Goal: Task Accomplishment & Management: Manage account settings

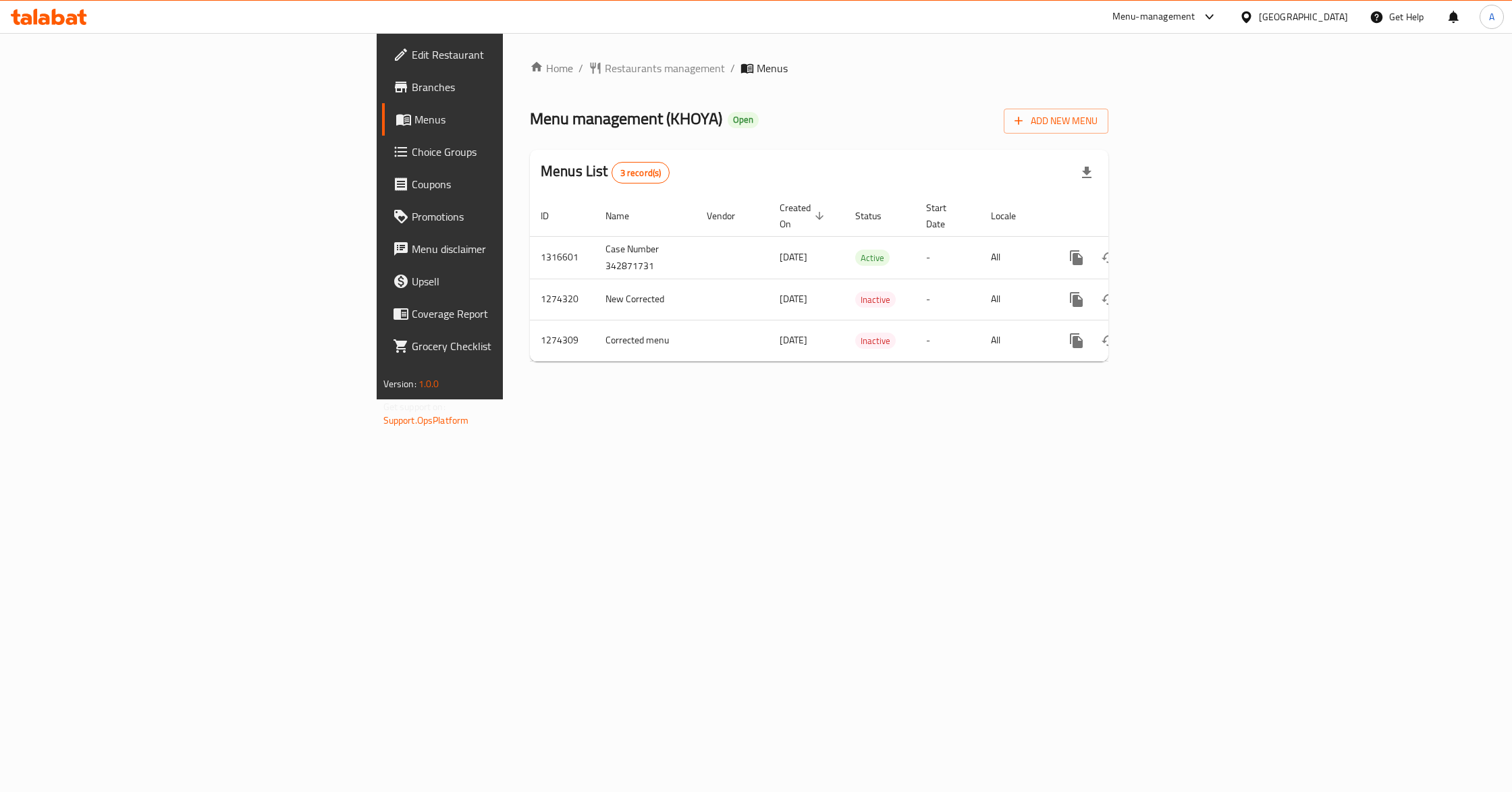
click at [503, 399] on div "Home / Restaurants management / Menus Menu management ( KHOYA ) Open Add New Me…" at bounding box center [819, 216] width 633 height 367
click at [718, 399] on div "Home / Restaurants management / Menus Menu management ( KHOYA ) Open Add New Me…" at bounding box center [819, 216] width 633 height 367
click at [1182, 250] on icon "enhanced table" at bounding box center [1173, 257] width 16 height 16
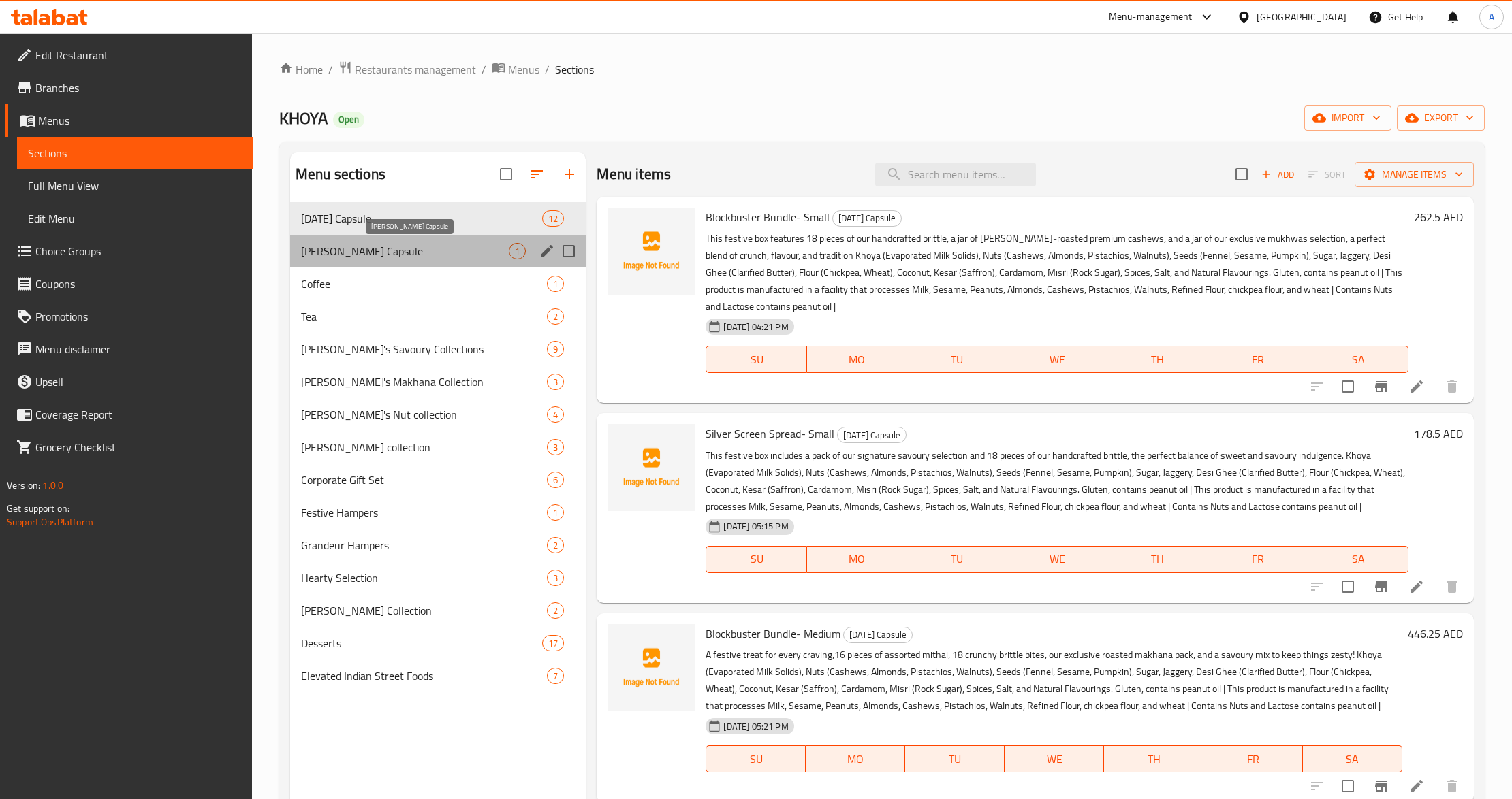
click at [401, 257] on span "[PERSON_NAME] Capsule" at bounding box center [405, 251] width 208 height 17
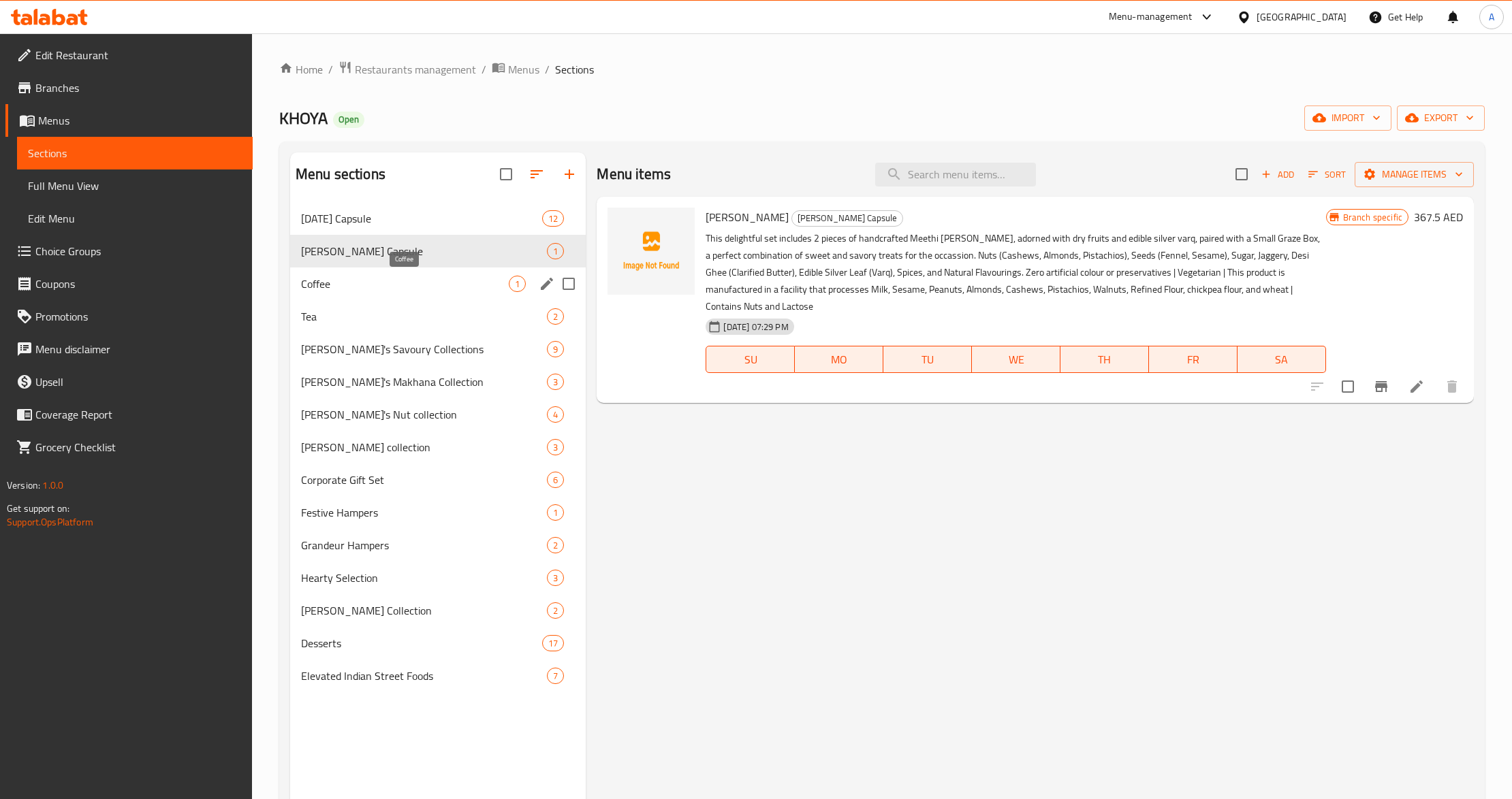
click at [395, 286] on span "Coffee" at bounding box center [405, 283] width 208 height 17
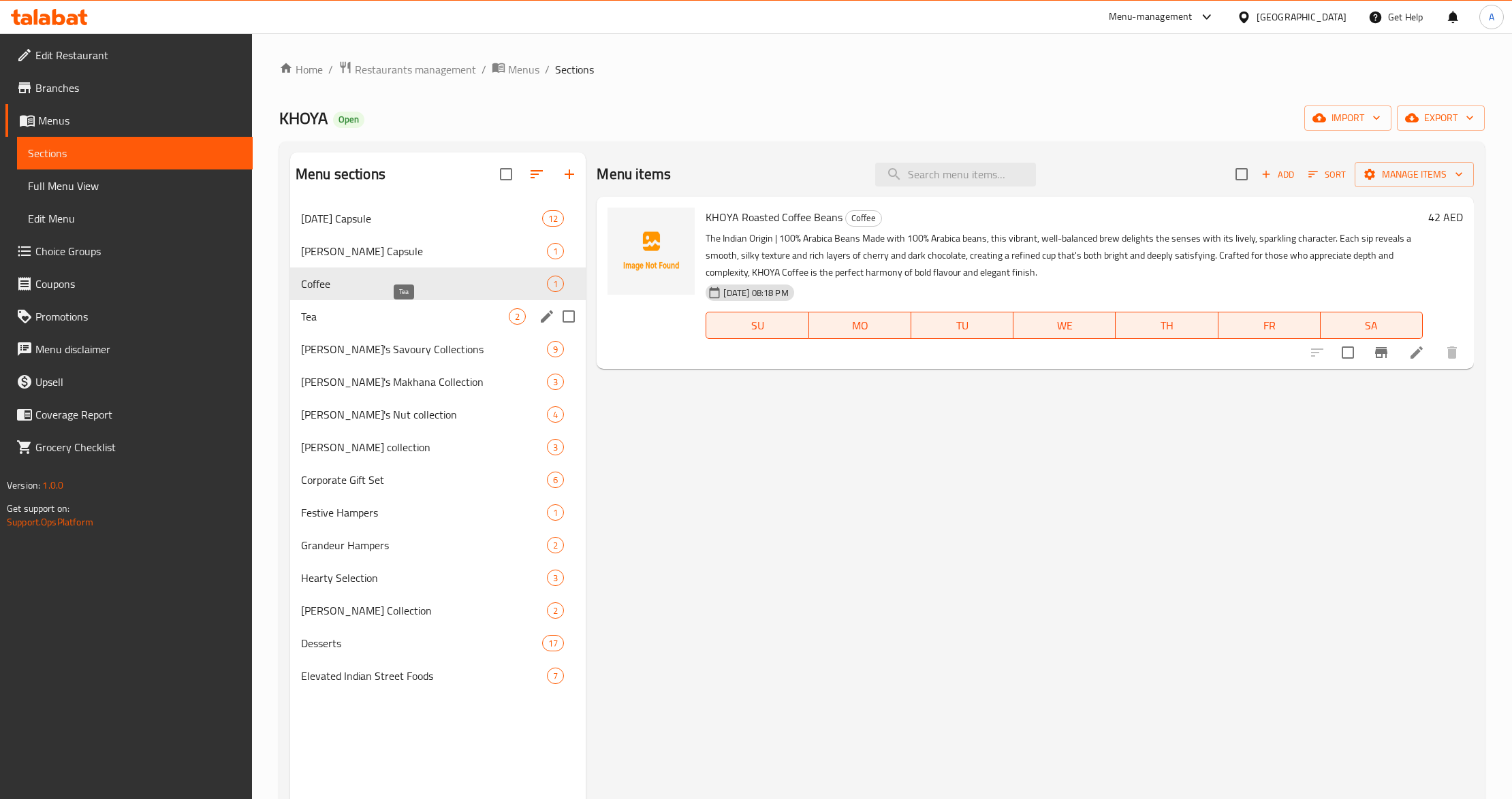
click at [379, 312] on span "Tea" at bounding box center [405, 316] width 208 height 17
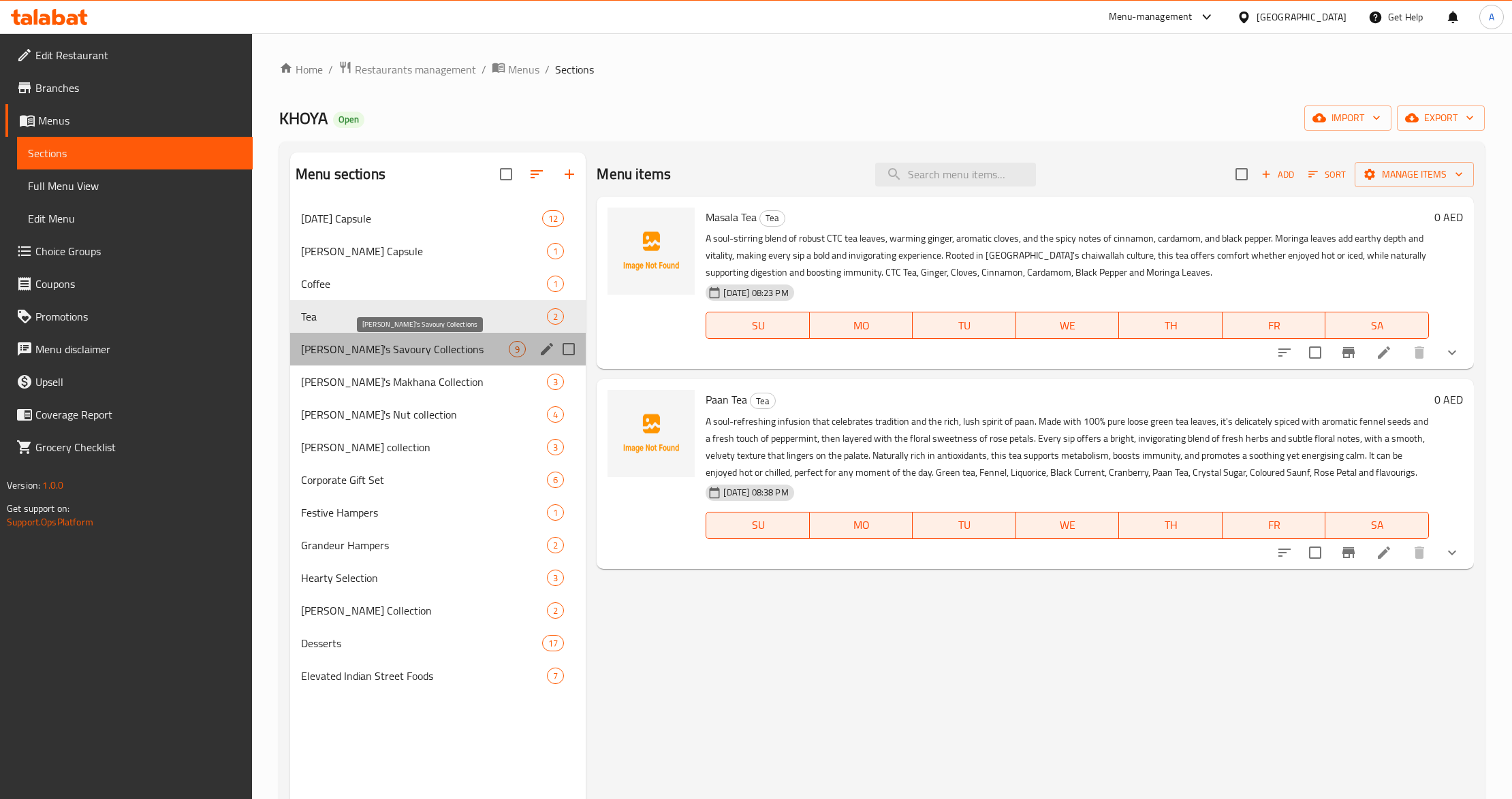
click at [366, 347] on span "[PERSON_NAME]'s Savoury Collections" at bounding box center [405, 349] width 208 height 17
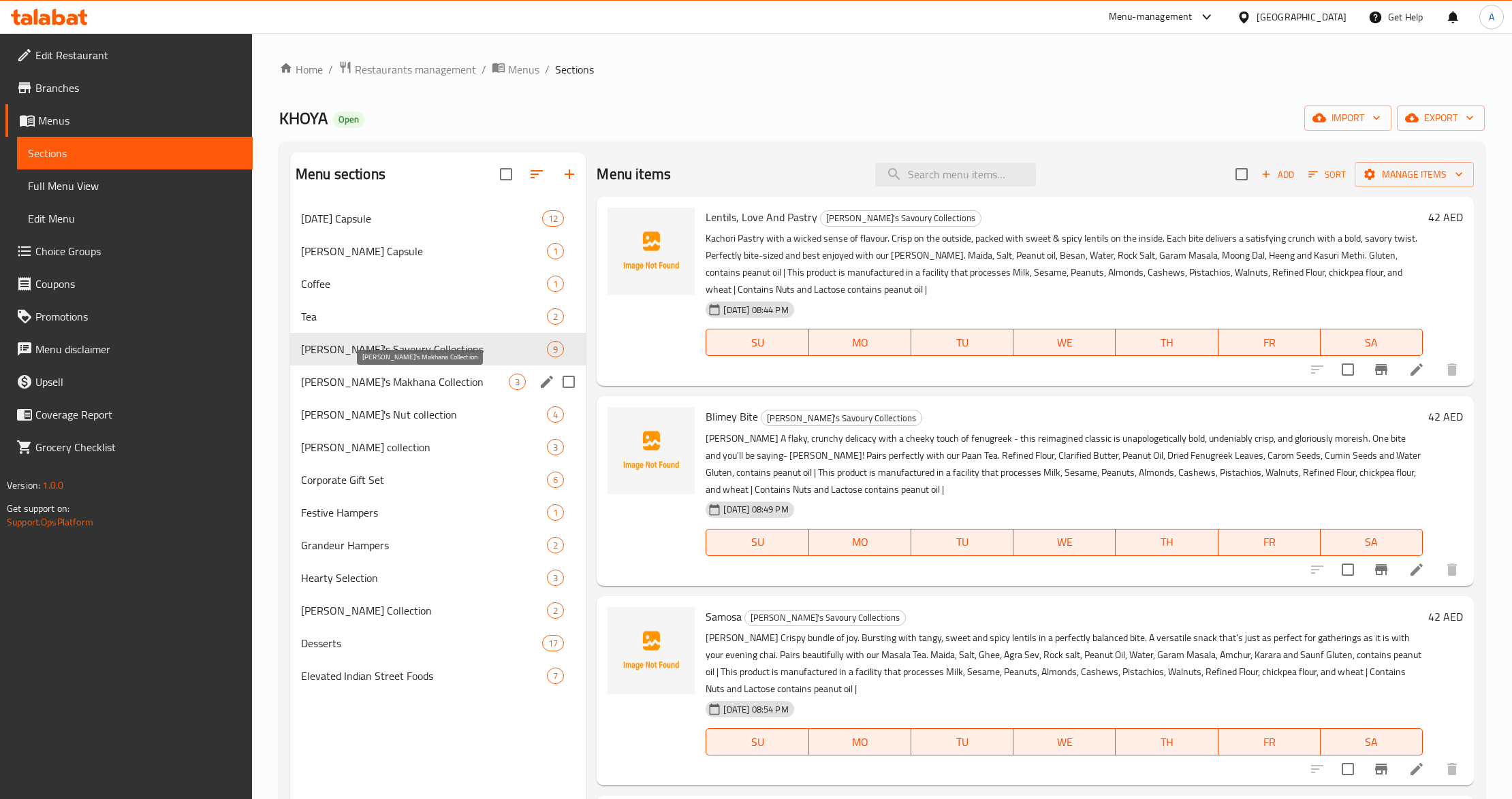
click at [352, 387] on span "[PERSON_NAME]'s Makhana Collection" at bounding box center [405, 382] width 208 height 17
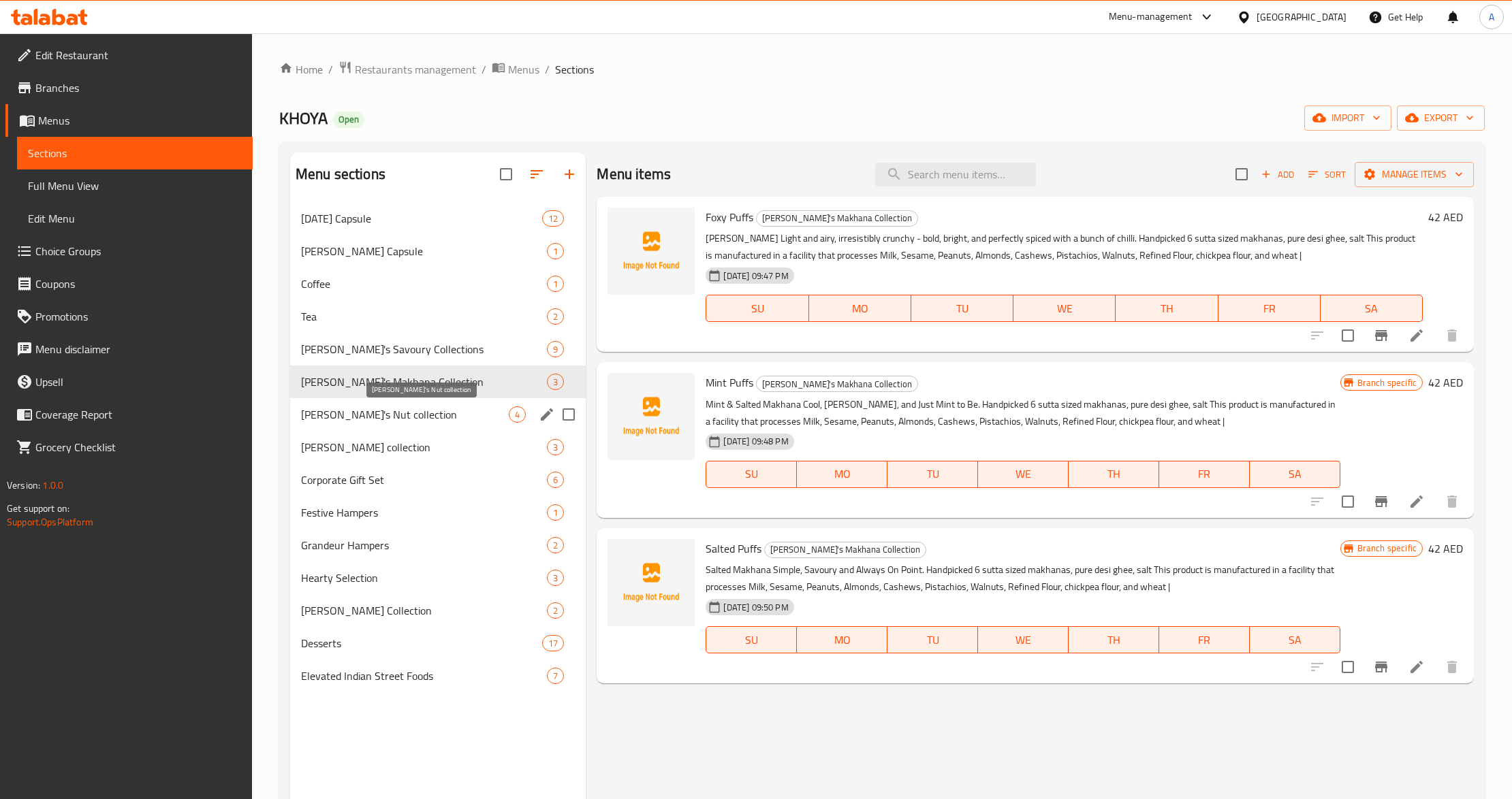
click at [349, 414] on span "[PERSON_NAME]'s Nut collection" at bounding box center [405, 414] width 208 height 17
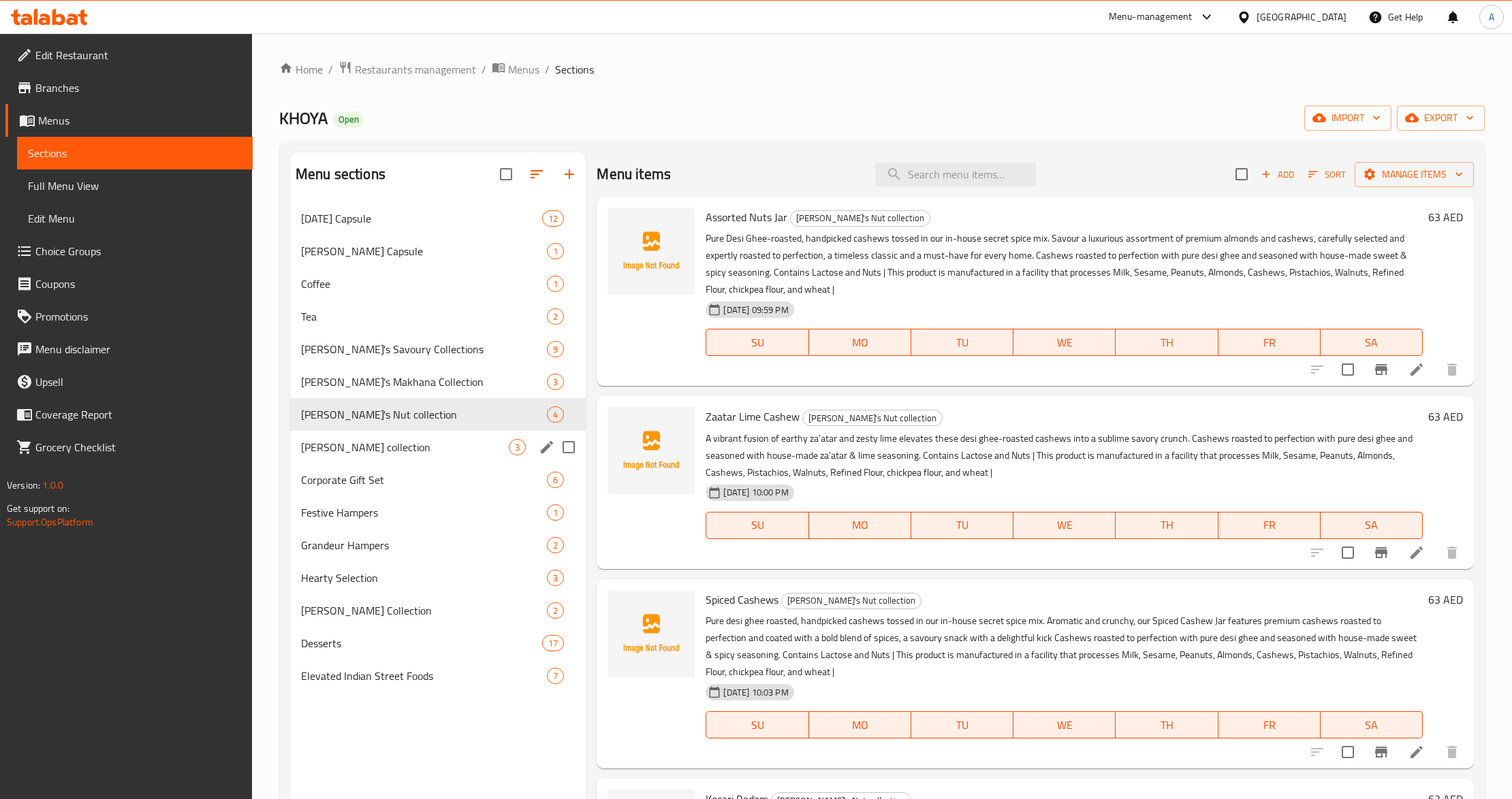
click at [345, 444] on span "[PERSON_NAME] collection" at bounding box center [405, 447] width 208 height 17
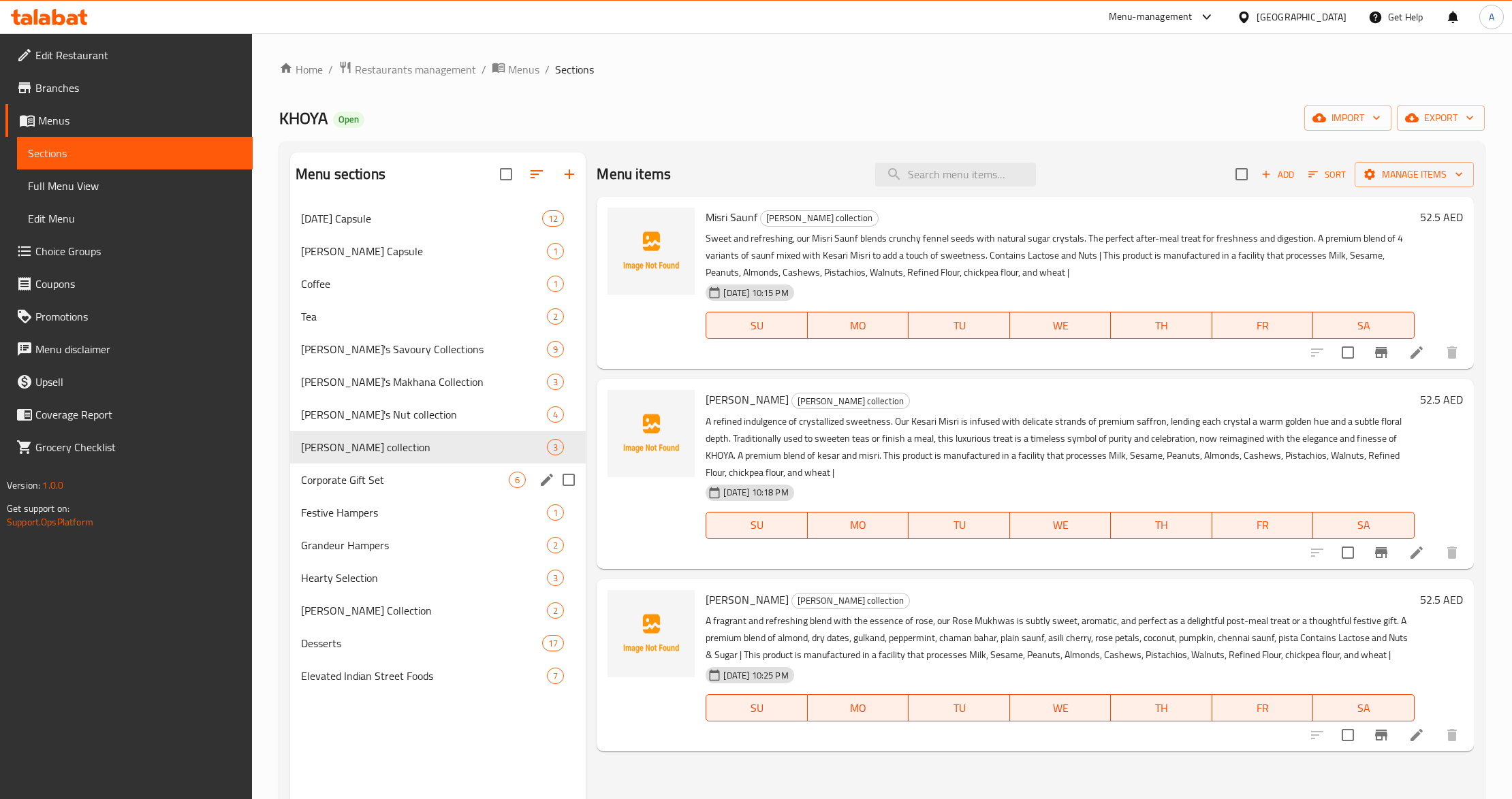
click at [346, 476] on span "Corporate Gift Set" at bounding box center [405, 480] width 208 height 17
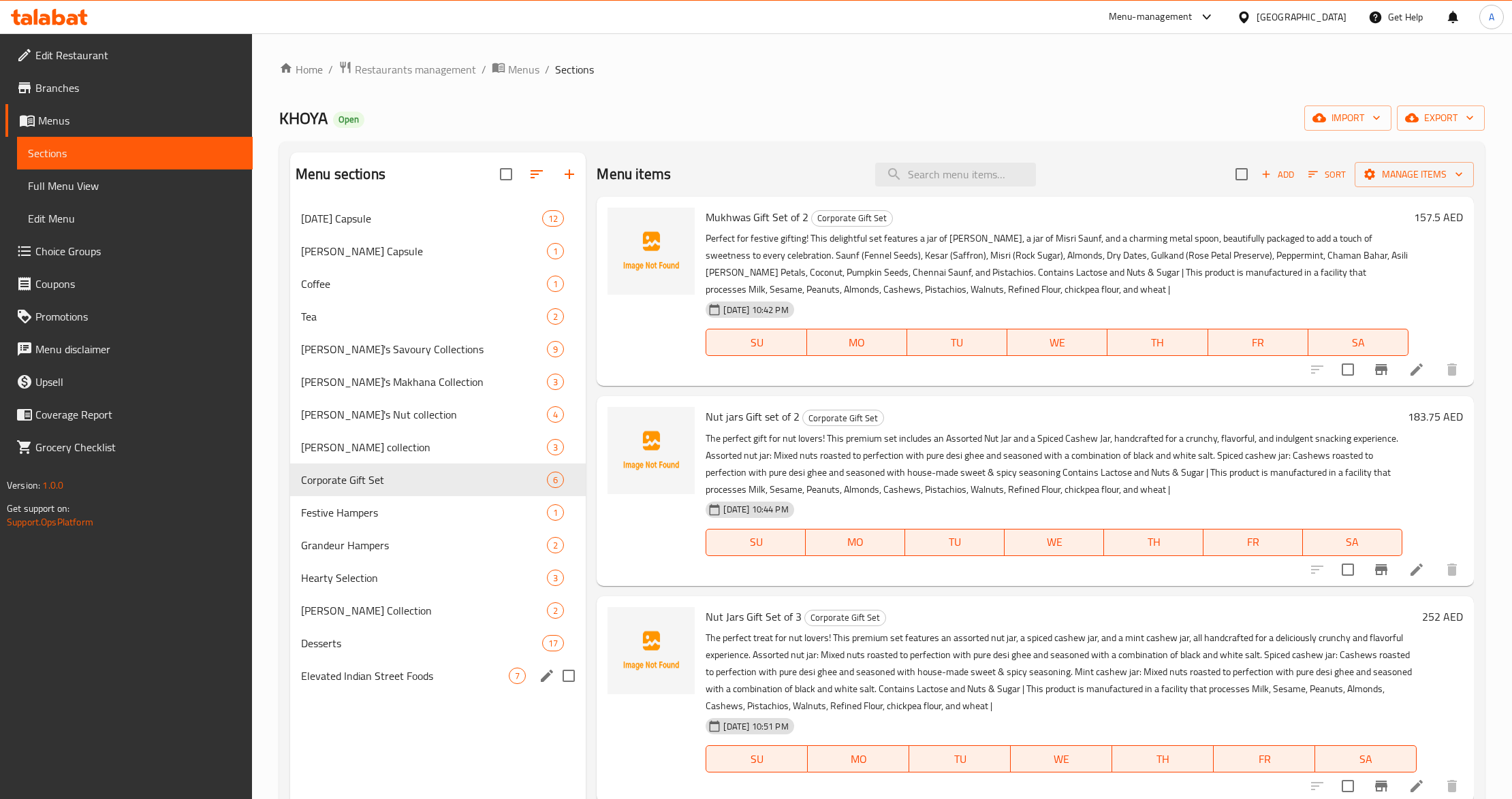
click at [358, 691] on div "Elevated Indian Street Foods 7" at bounding box center [438, 676] width 296 height 32
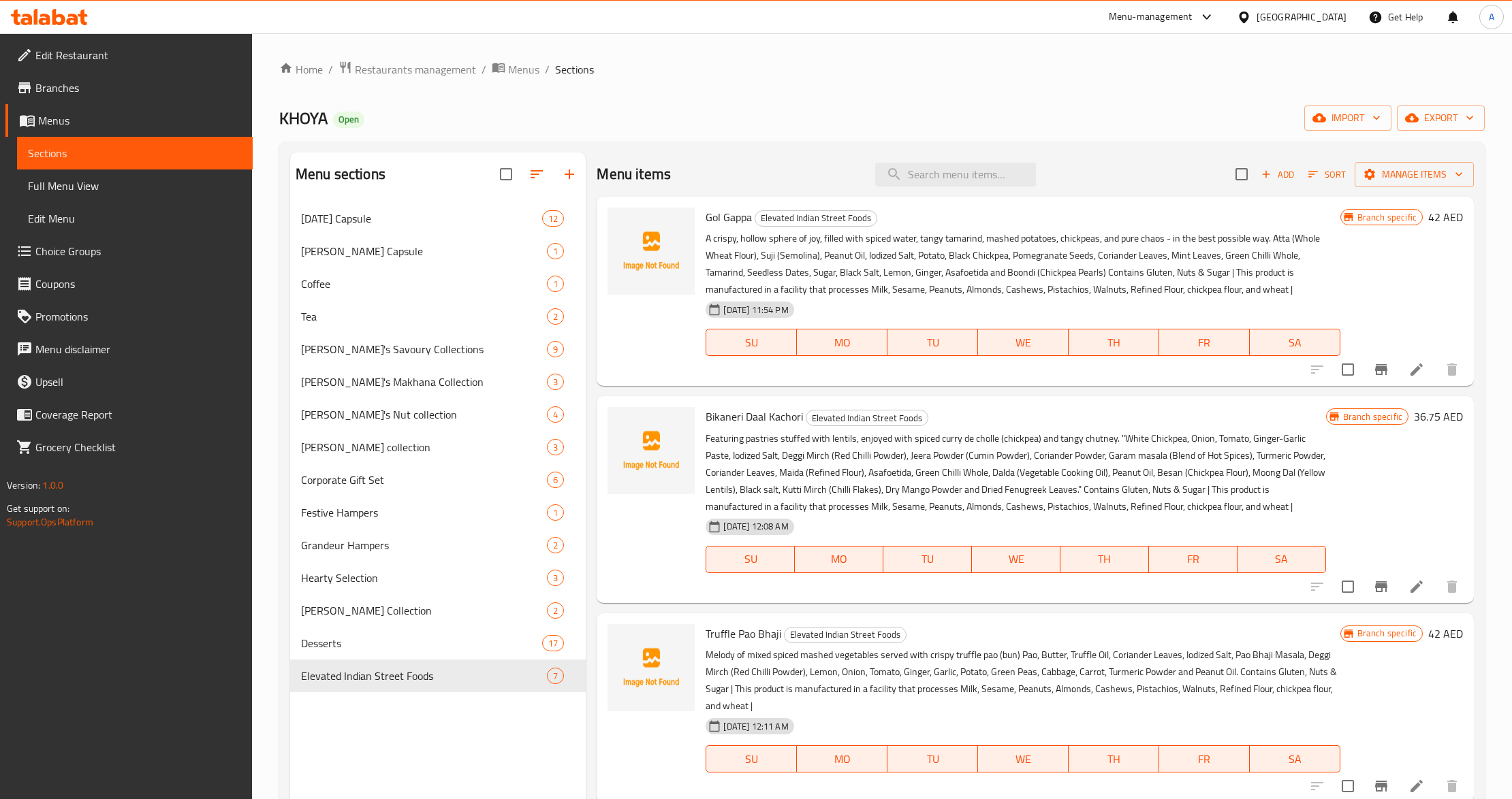
click at [77, 127] on span "Menus" at bounding box center [140, 121] width 204 height 17
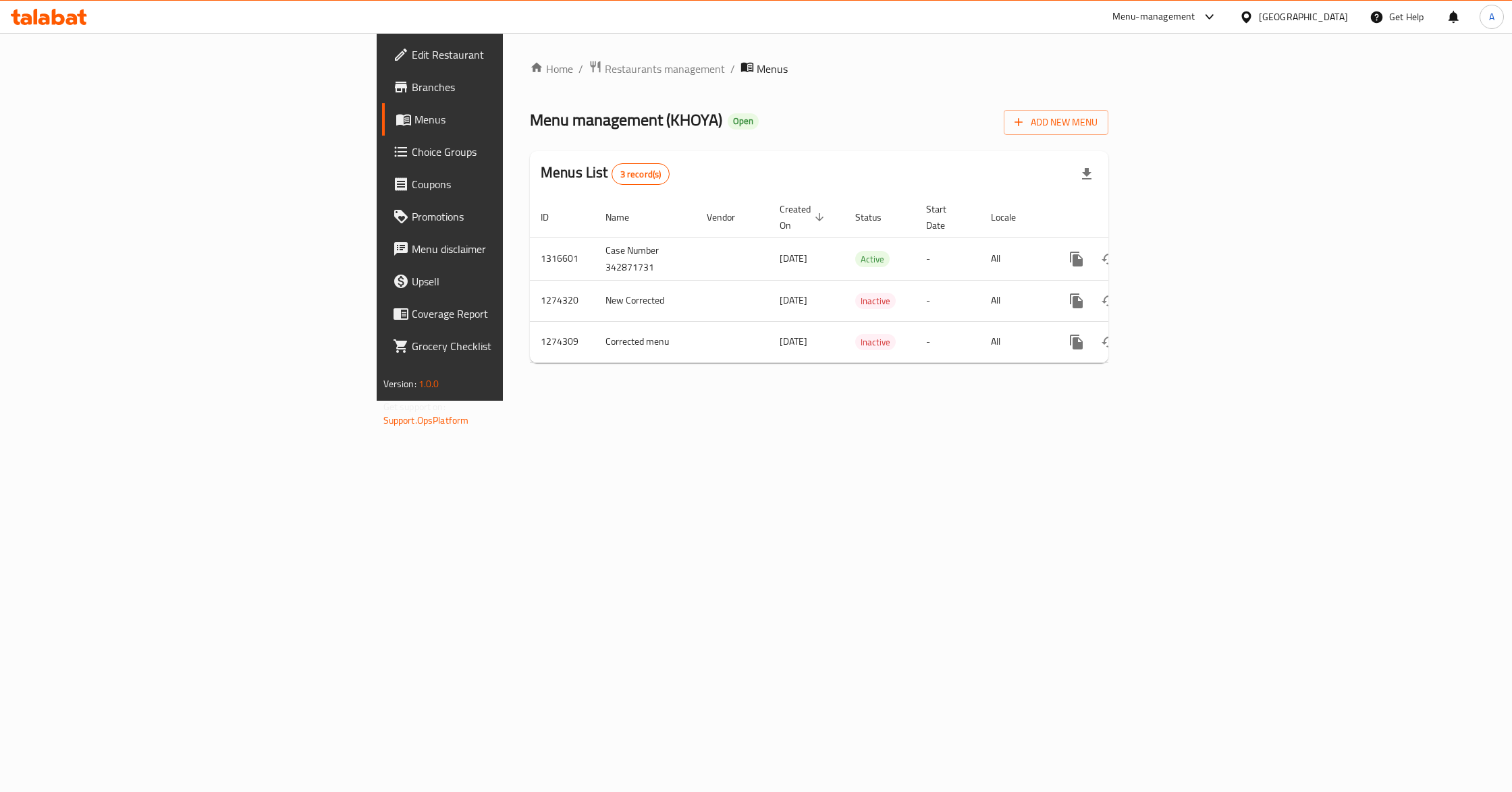
click at [632, 401] on div "Home / Restaurants management / Menus Menu management ( KHOYA ) Open Add New Me…" at bounding box center [819, 217] width 633 height 367
click at [503, 401] on div "Home / Restaurants management / Menus Menu management ( KHOYA ) Open Add New Me…" at bounding box center [819, 217] width 633 height 367
click at [951, 401] on div "Home / Restaurants management / Menus Menu management ( KHOYA ) Open Add New Me…" at bounding box center [819, 217] width 633 height 367
click at [412, 49] on span "Edit Restaurant" at bounding box center [515, 55] width 206 height 16
click at [503, 373] on div "Home / Restaurants management / Menus Menu management ( KHOYA ) Open Add New Me…" at bounding box center [819, 216] width 633 height 367
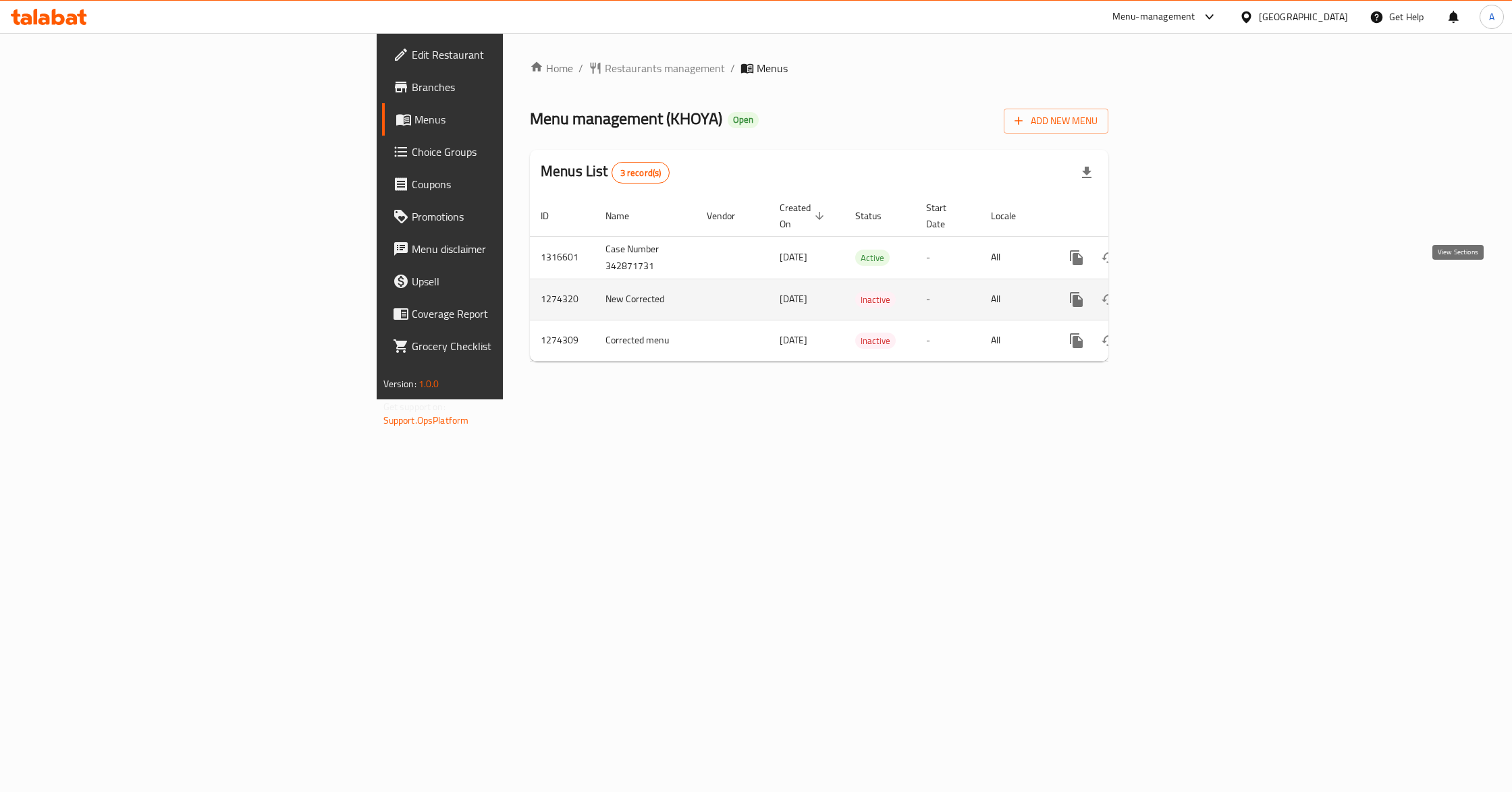
click at [1179, 294] on icon "enhanced table" at bounding box center [1173, 300] width 12 height 12
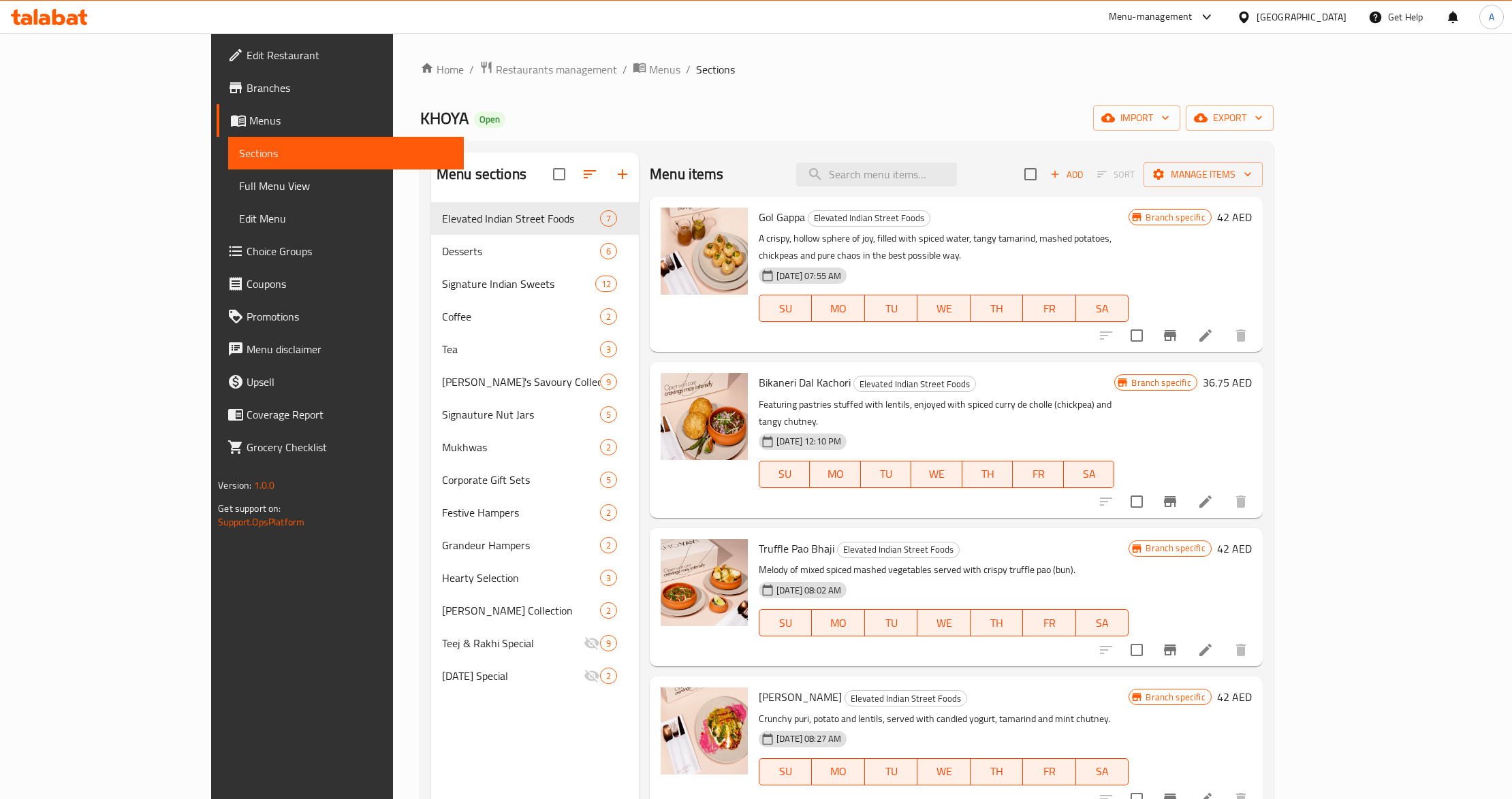
click at [430, 101] on div "Home / Restaurants management / Menus / Sections KHOYA Open import export Menu …" at bounding box center [847, 511] width 854 height 902
click at [249, 123] on span "Menus" at bounding box center [351, 121] width 204 height 17
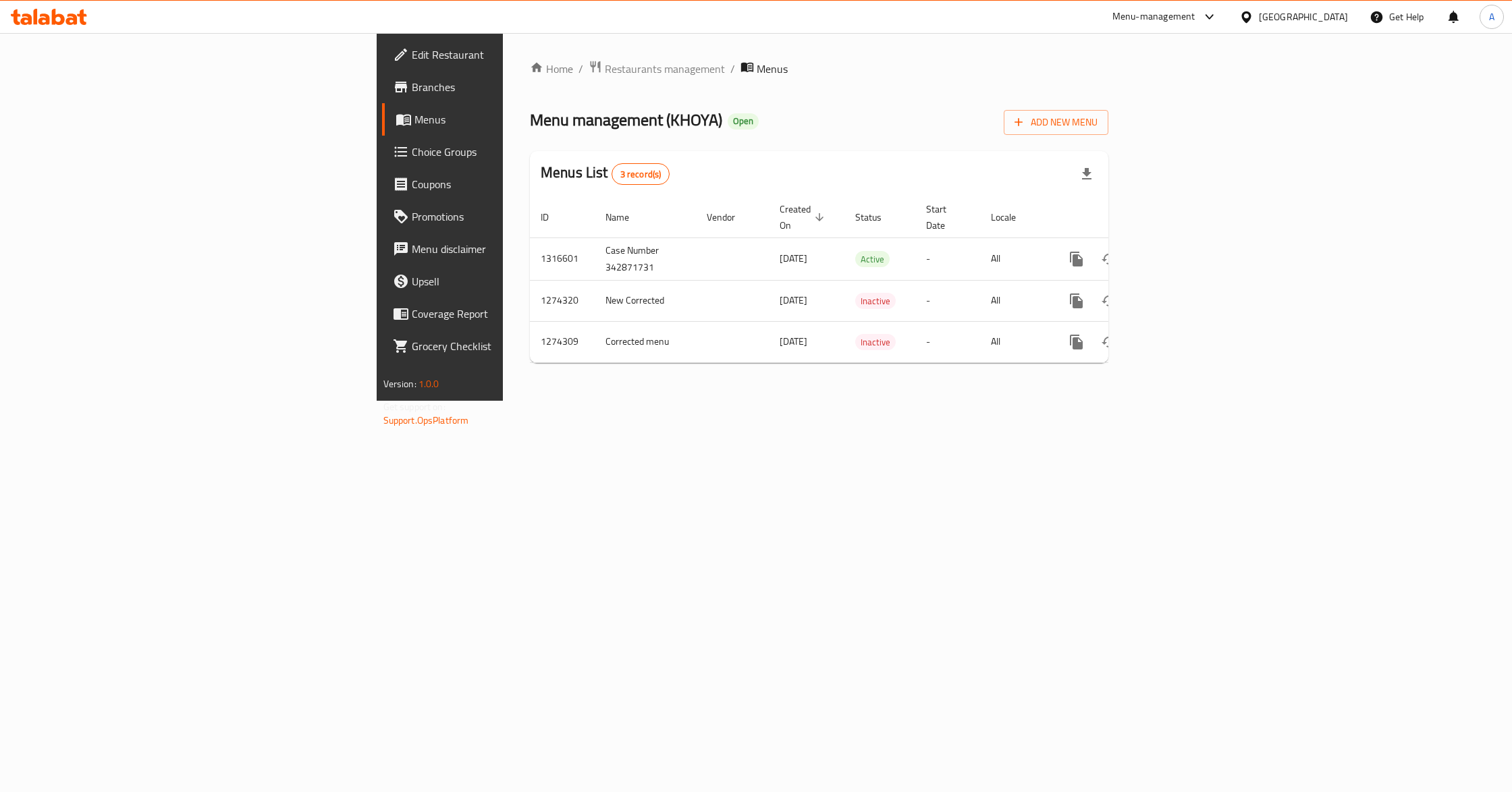
click at [1135, 401] on div "Home / Restaurants management / Menus Menu management ( KHOYA ) Open Add New Me…" at bounding box center [819, 217] width 633 height 367
click at [1190, 254] on link "enhanced table" at bounding box center [1173, 258] width 32 height 32
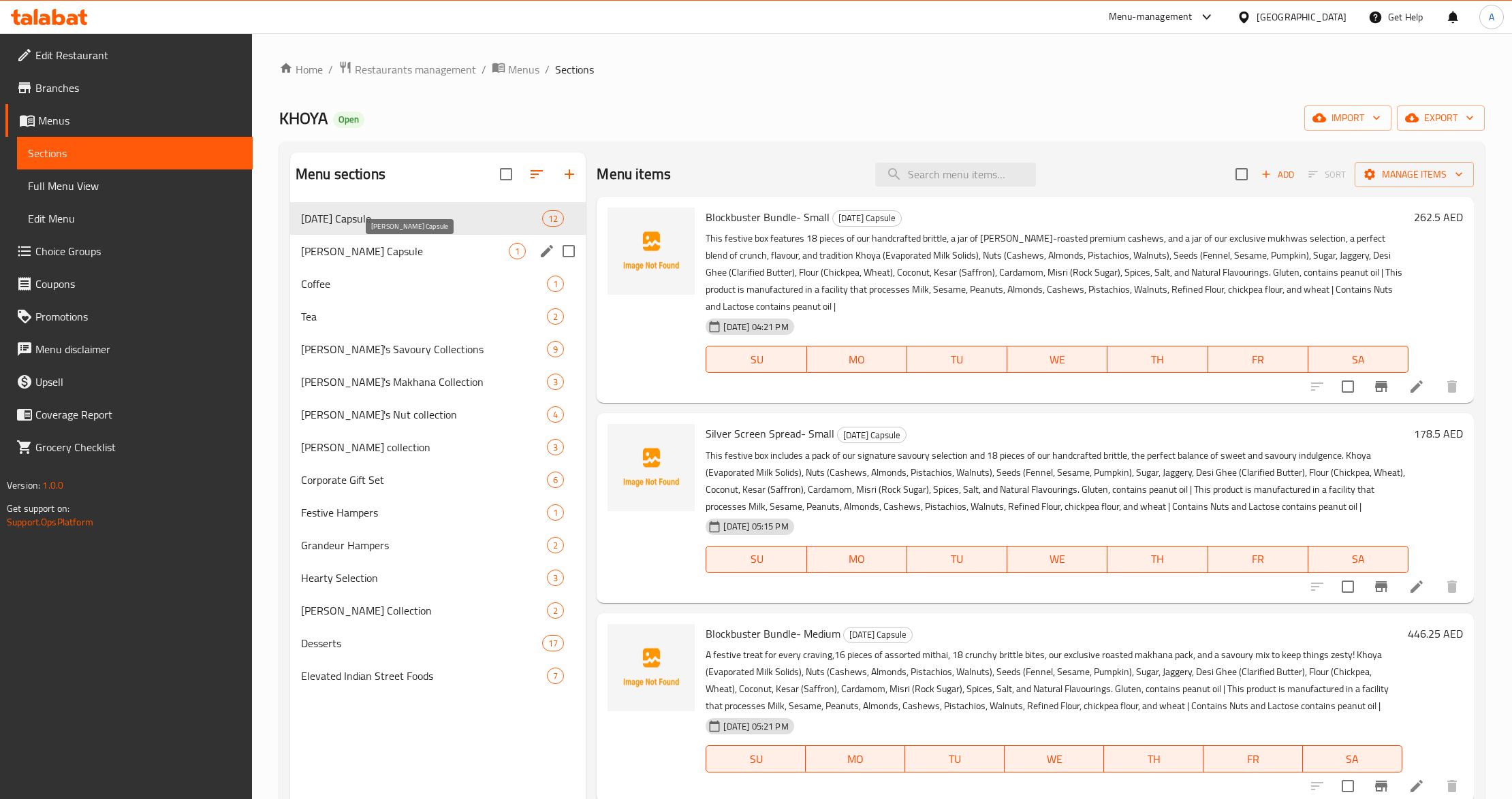
click at [371, 257] on span "[PERSON_NAME] Capsule" at bounding box center [405, 251] width 208 height 17
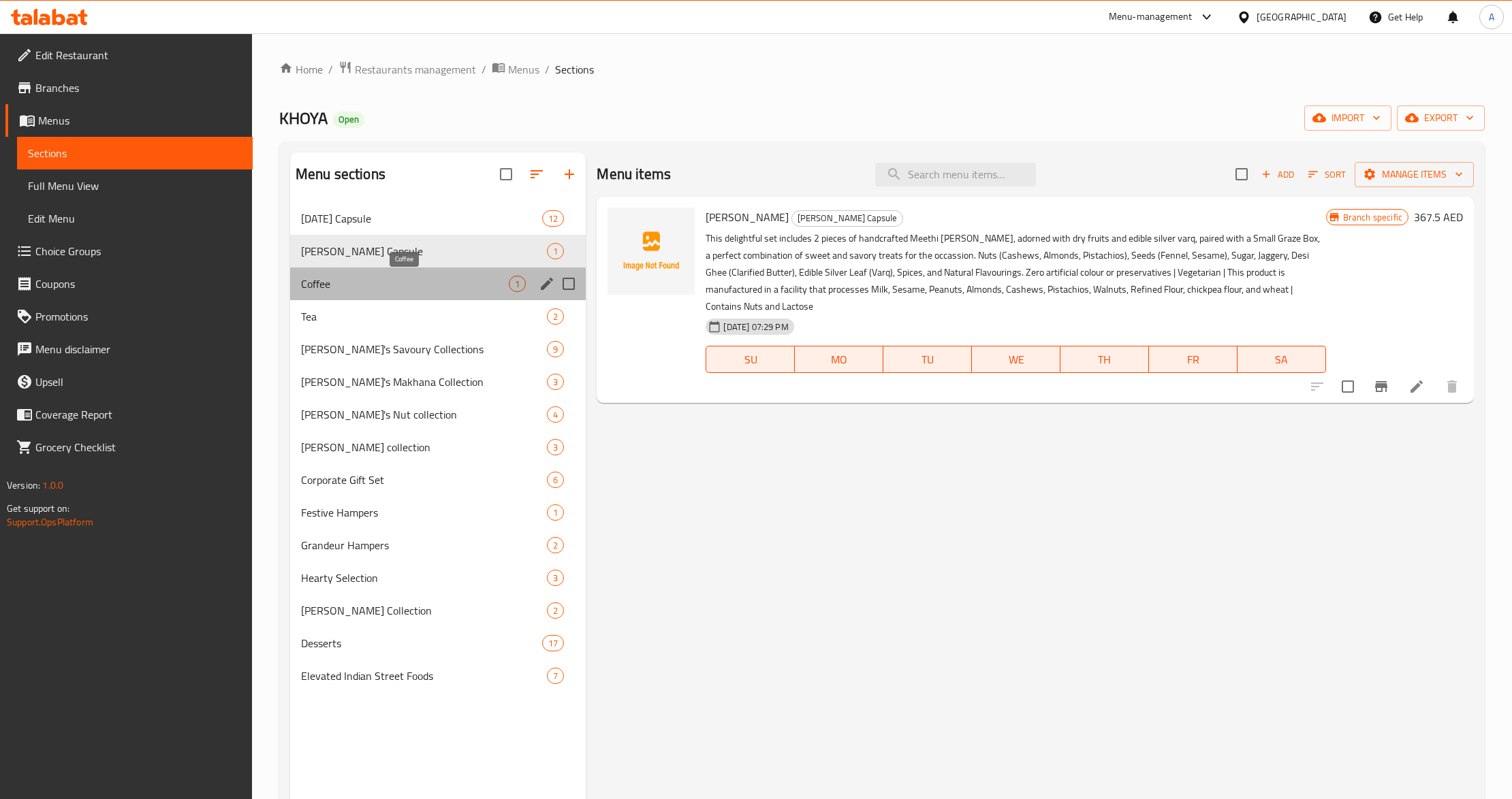
click at [365, 281] on span "Coffee" at bounding box center [405, 283] width 208 height 17
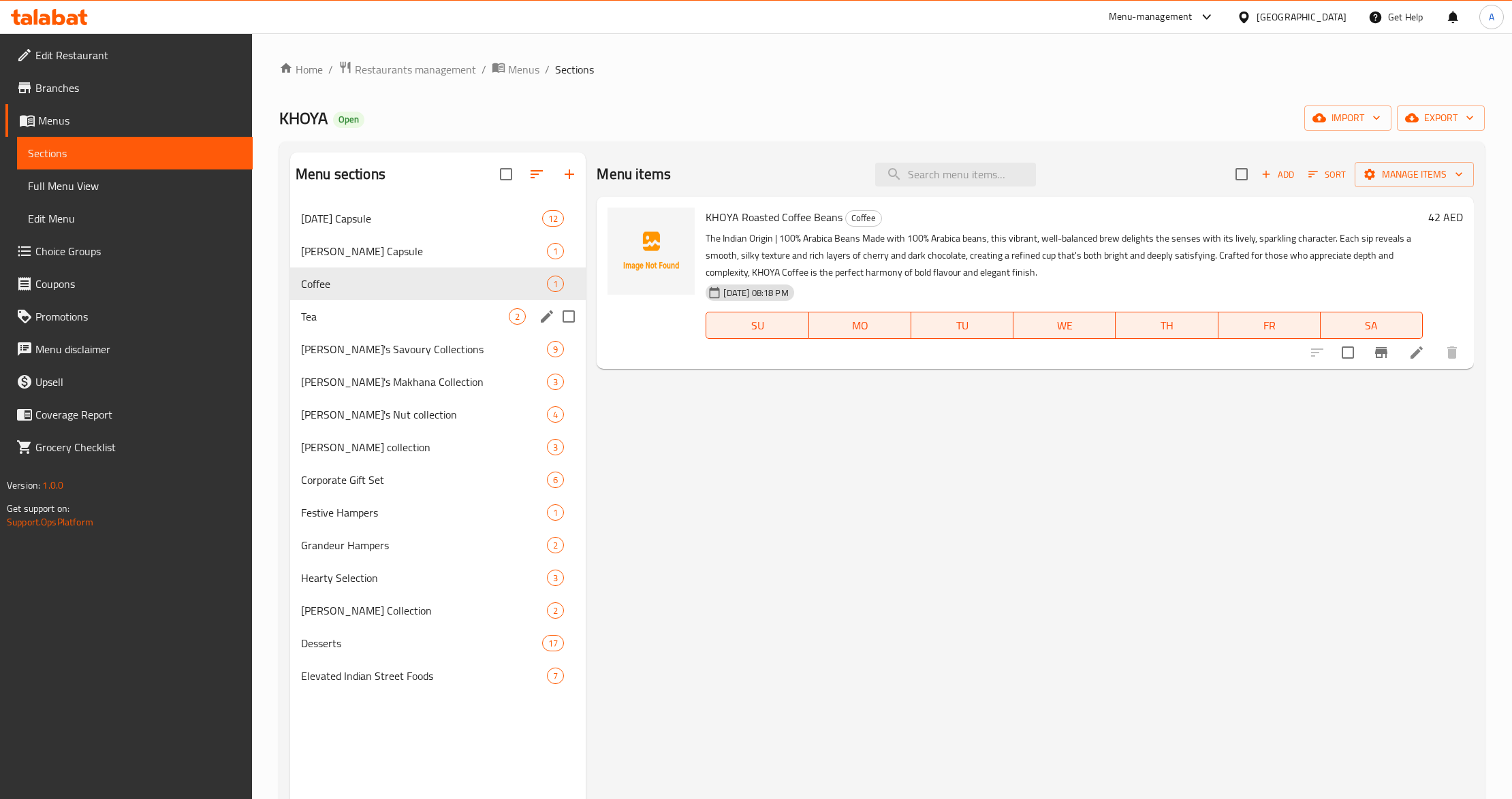
click at [357, 306] on div "Tea 2" at bounding box center [438, 316] width 296 height 32
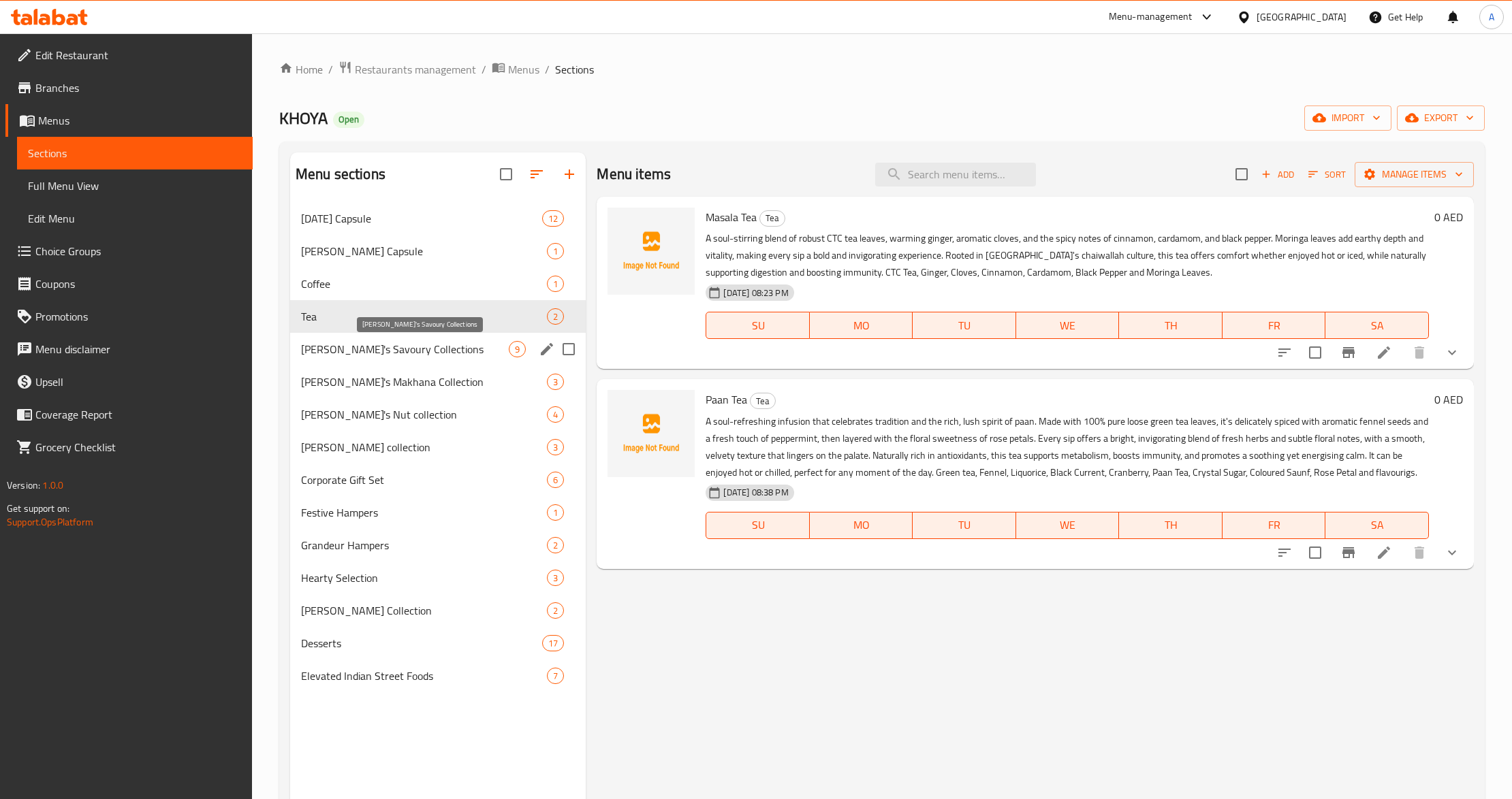
click at [354, 344] on span "[PERSON_NAME]'s Savoury Collections" at bounding box center [405, 349] width 208 height 17
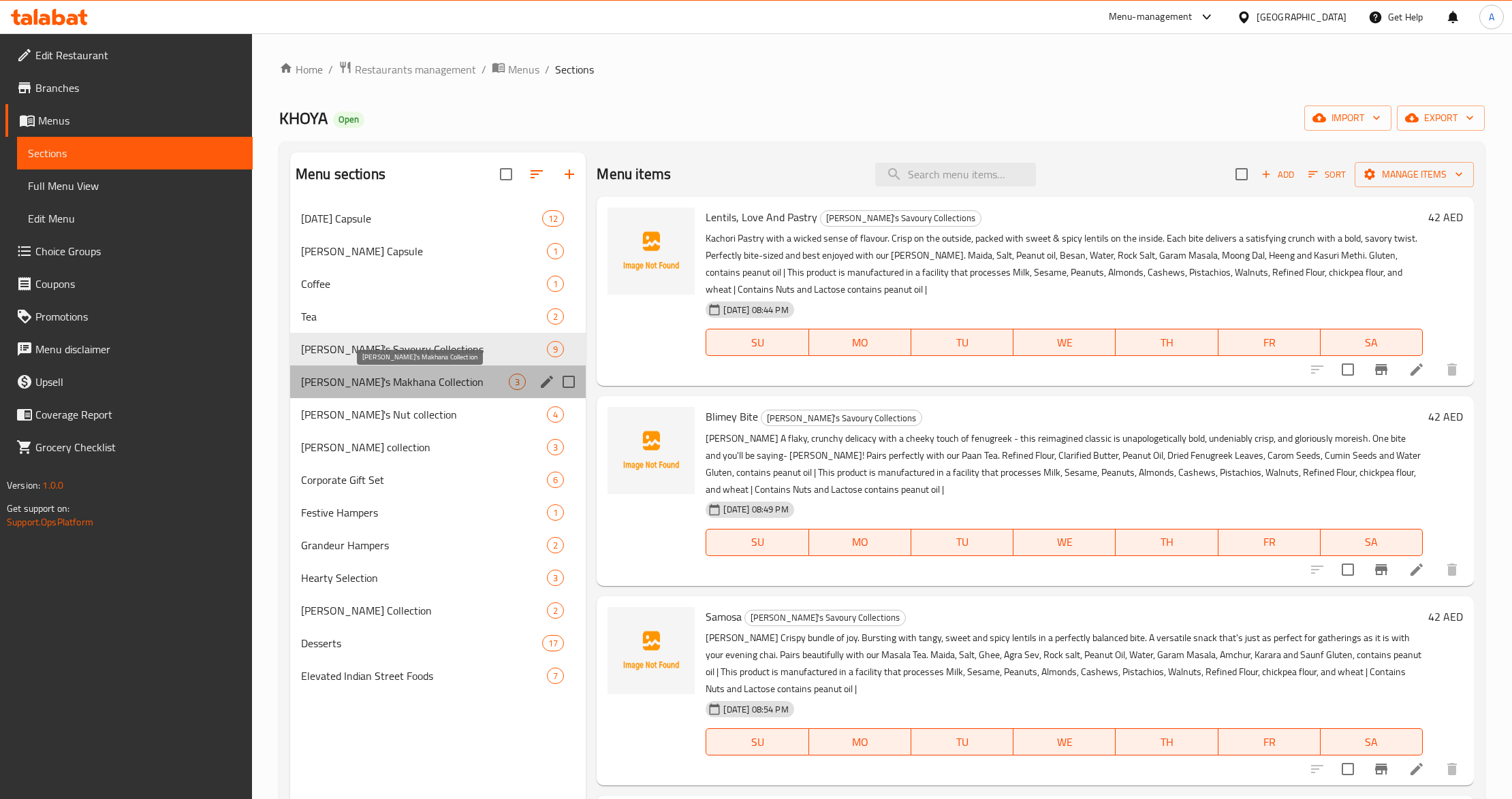
click at [349, 386] on span "[PERSON_NAME]'s Makhana Collection" at bounding box center [405, 382] width 208 height 17
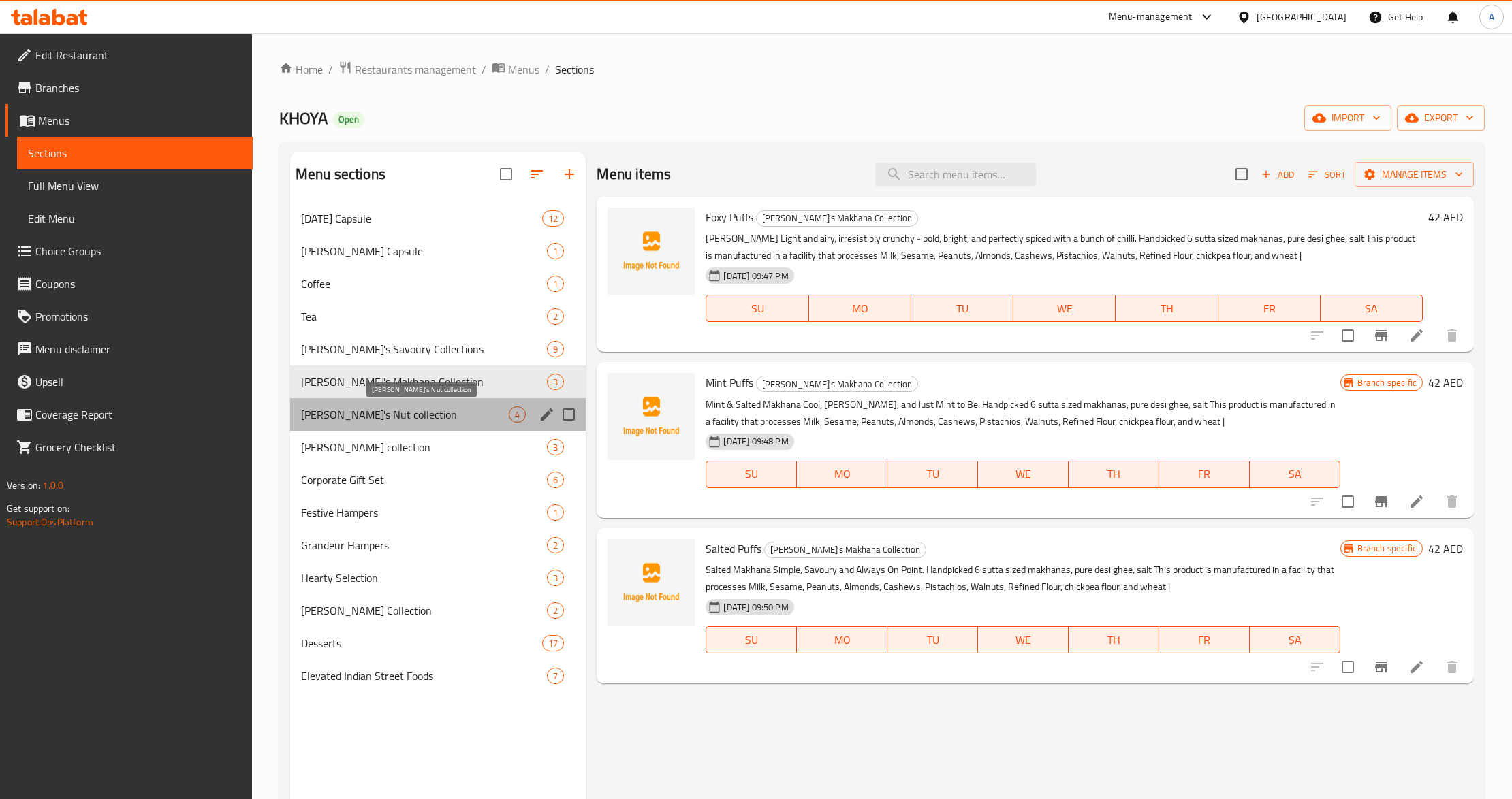
click at [349, 420] on span "[PERSON_NAME]'s Nut collection" at bounding box center [405, 414] width 208 height 17
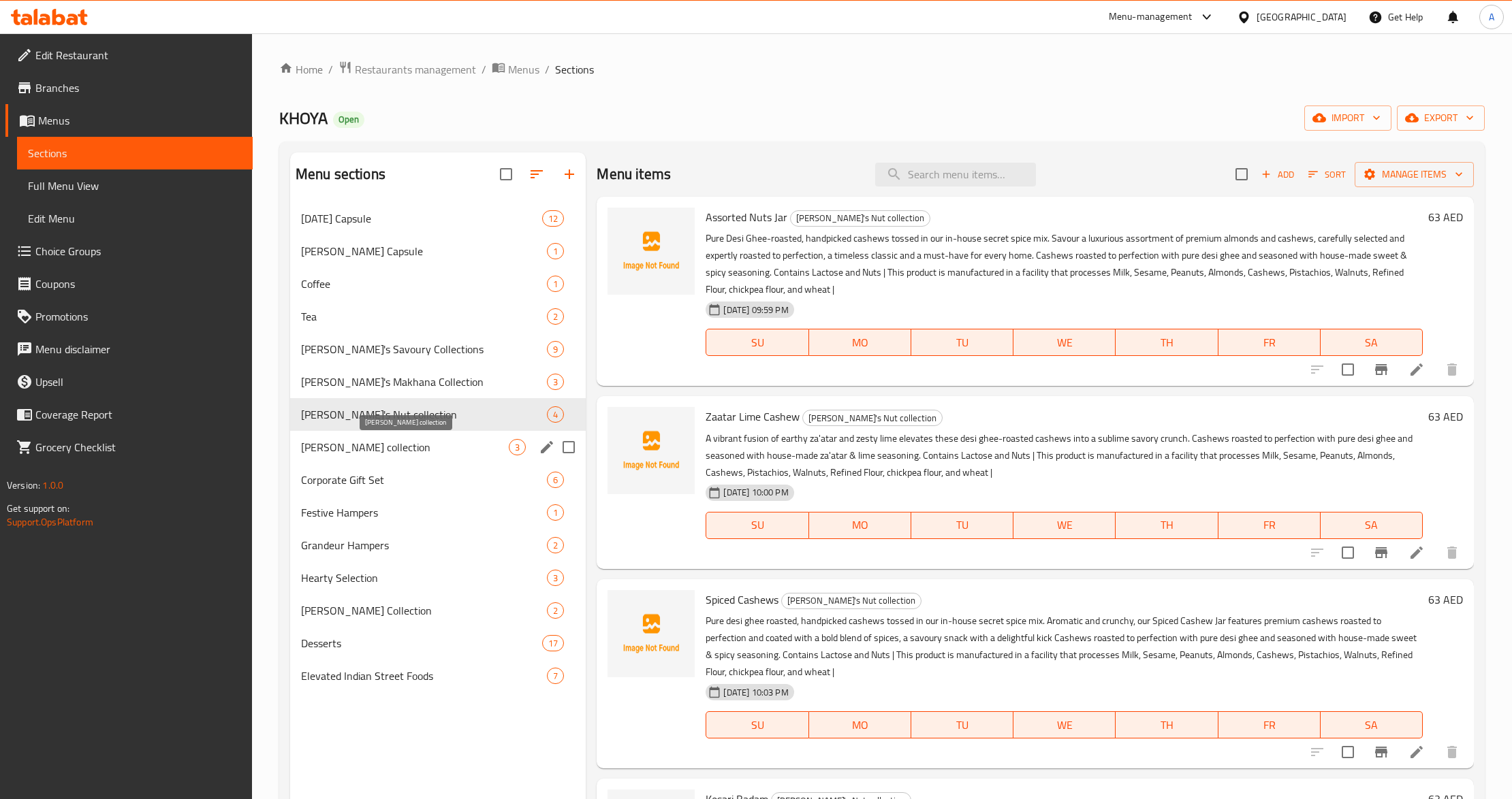
click at [359, 445] on span "[PERSON_NAME] collection" at bounding box center [405, 447] width 208 height 17
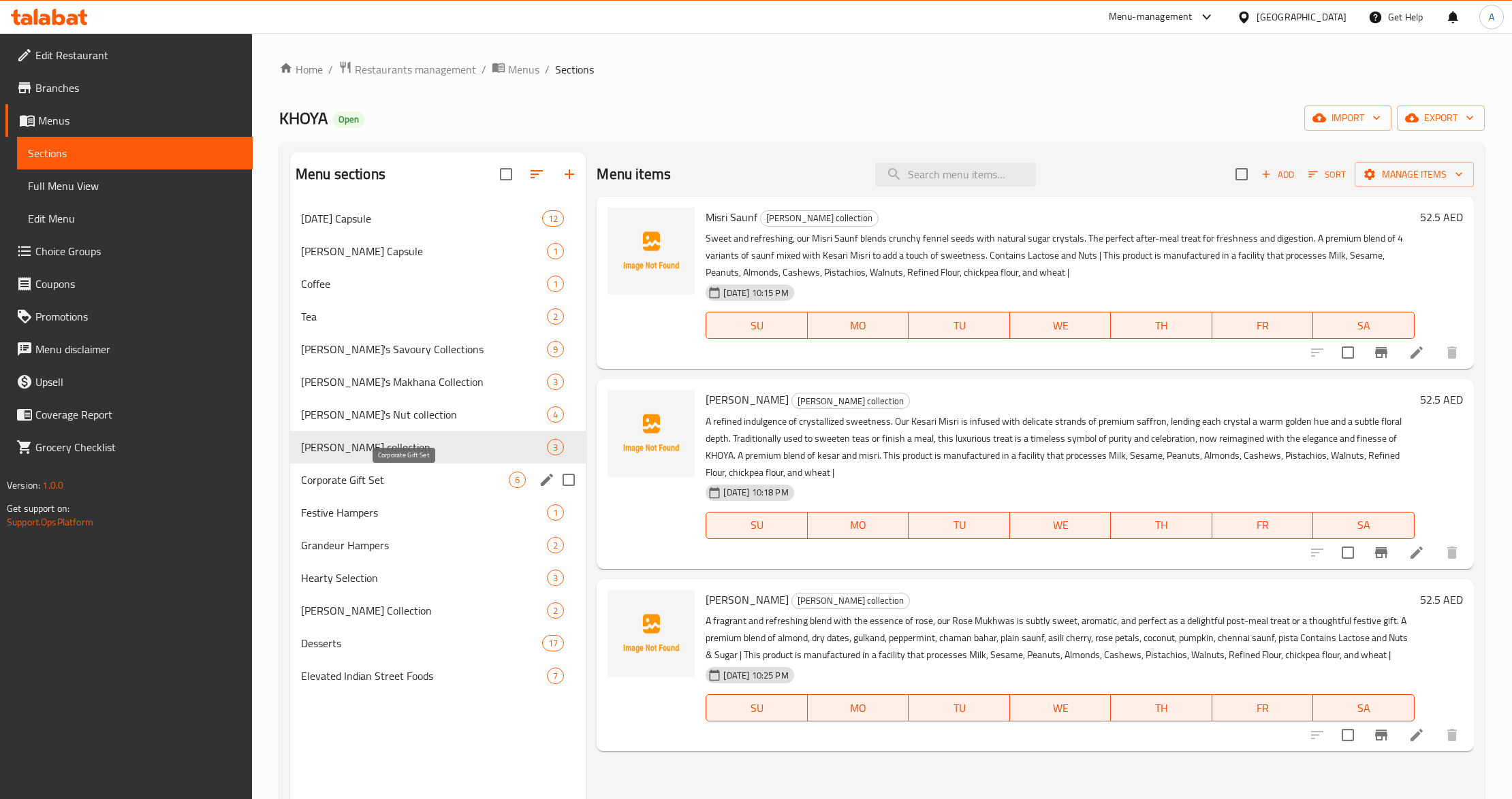
click at [365, 485] on span "Corporate Gift Set" at bounding box center [405, 480] width 208 height 17
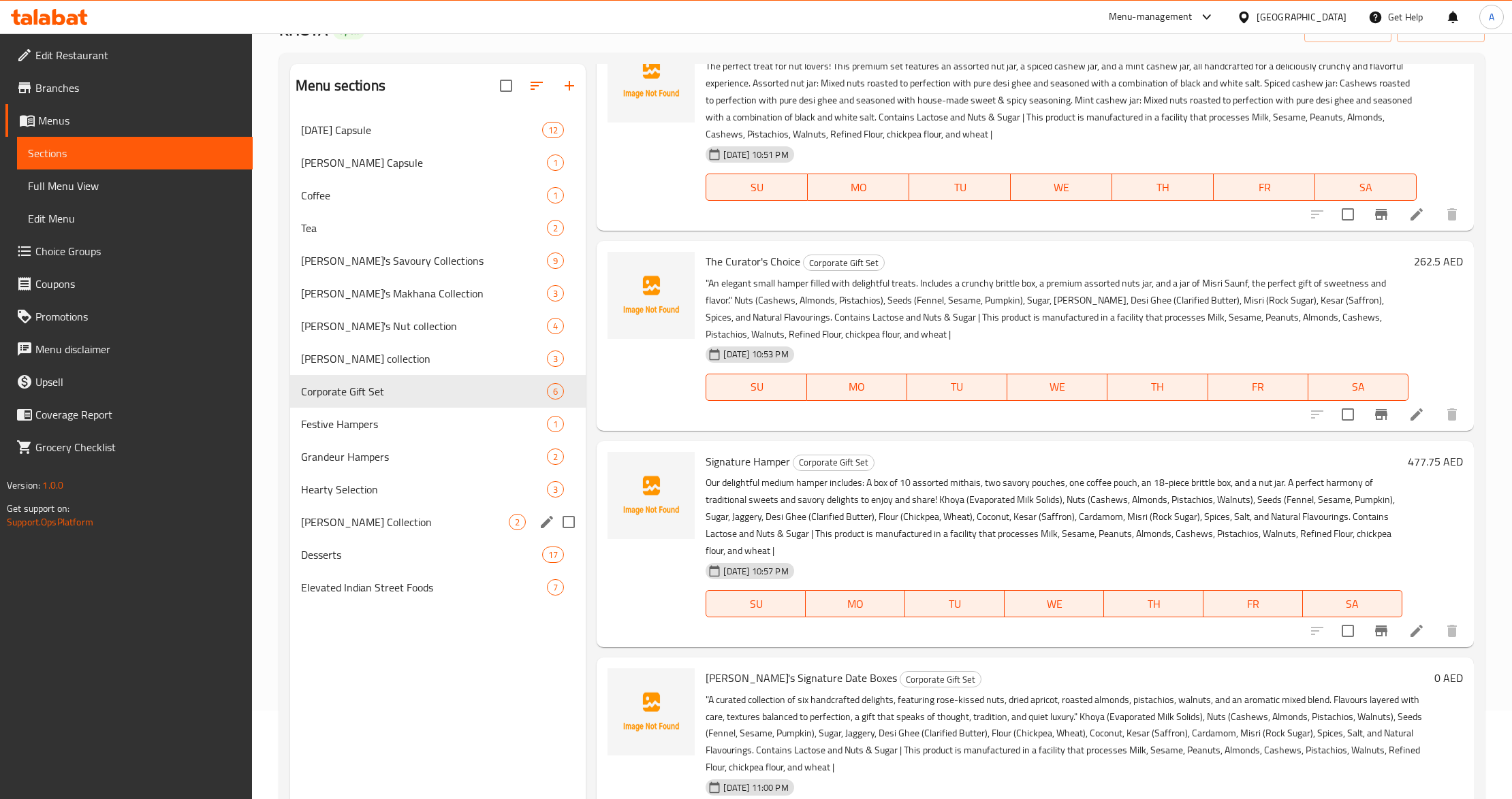
scroll to position [191, 0]
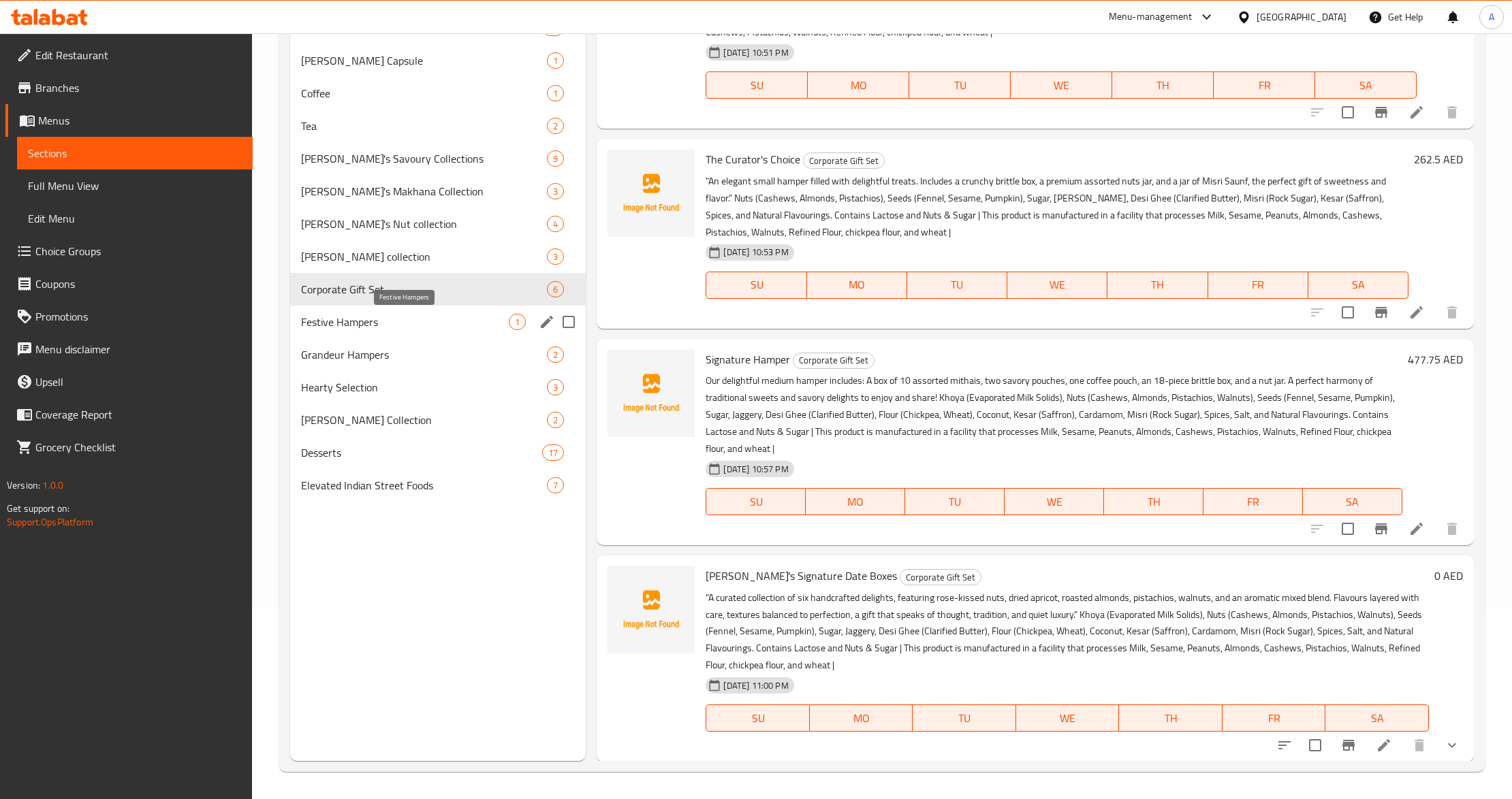
click at [462, 318] on span "Festive Hampers" at bounding box center [405, 322] width 208 height 17
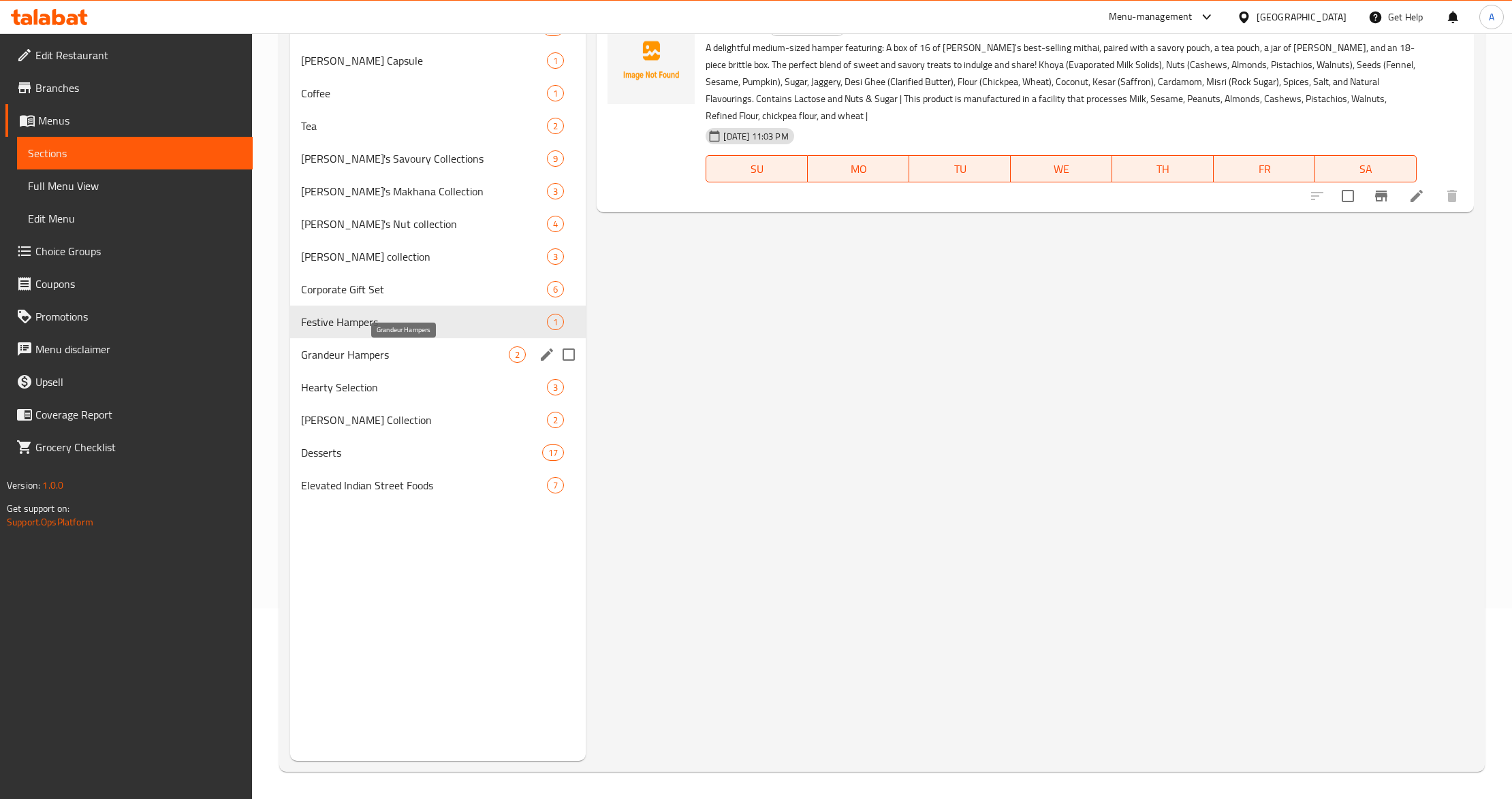
click at [434, 350] on span "Grandeur Hampers" at bounding box center [405, 354] width 208 height 17
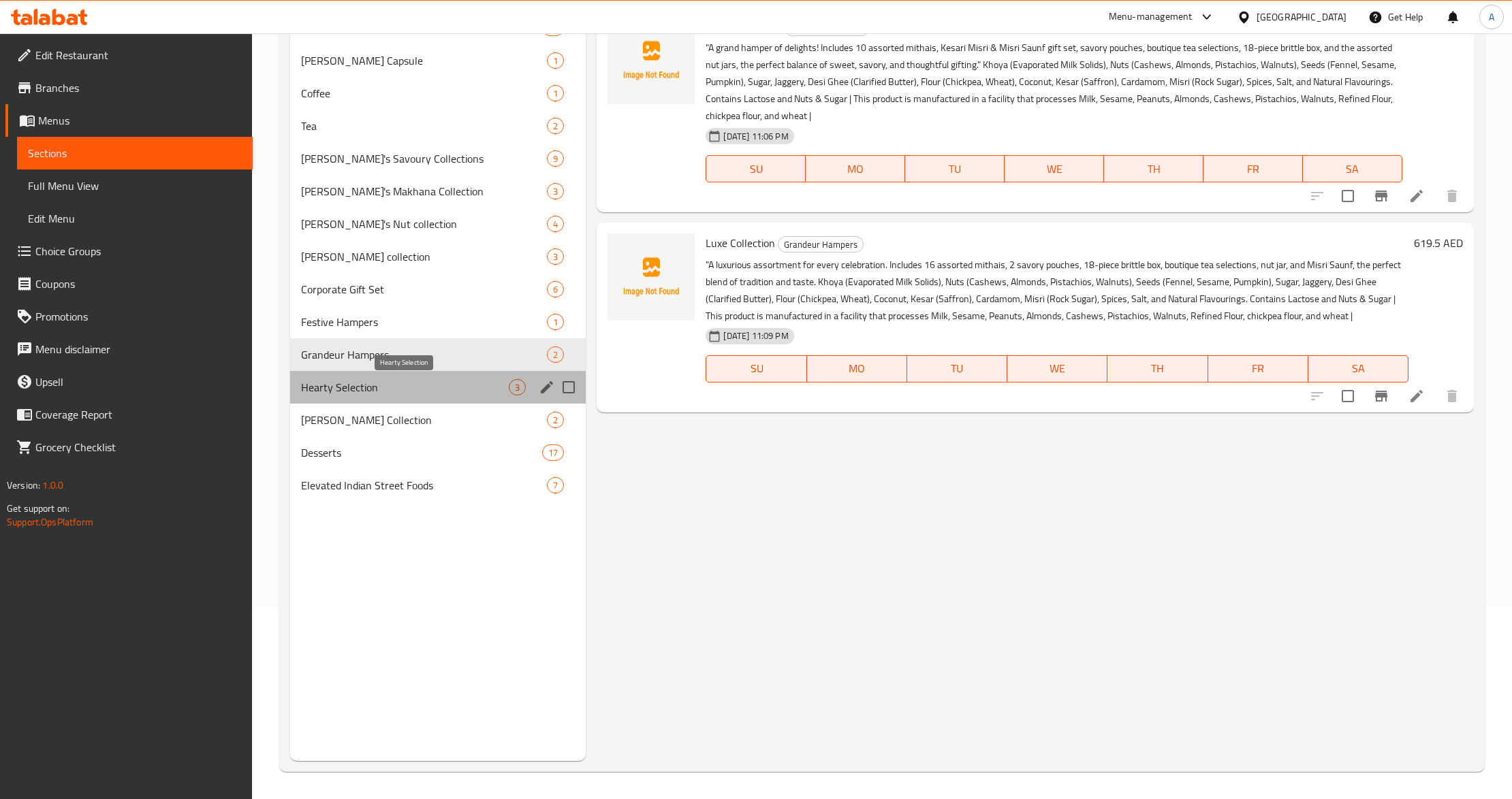
click at [428, 387] on span "Hearty Selection" at bounding box center [405, 387] width 208 height 17
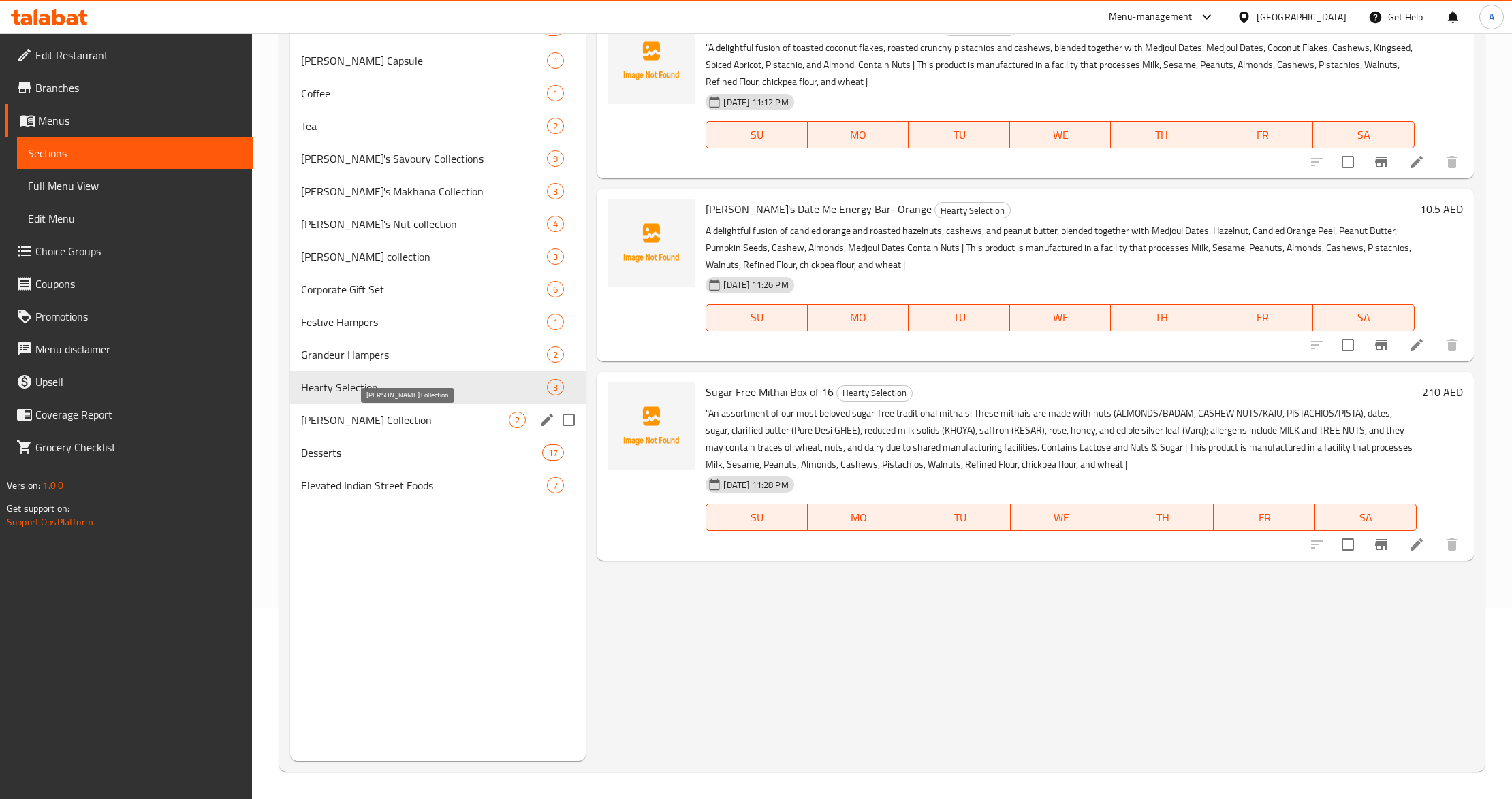
click at [423, 422] on span "[PERSON_NAME] Collection" at bounding box center [405, 420] width 208 height 17
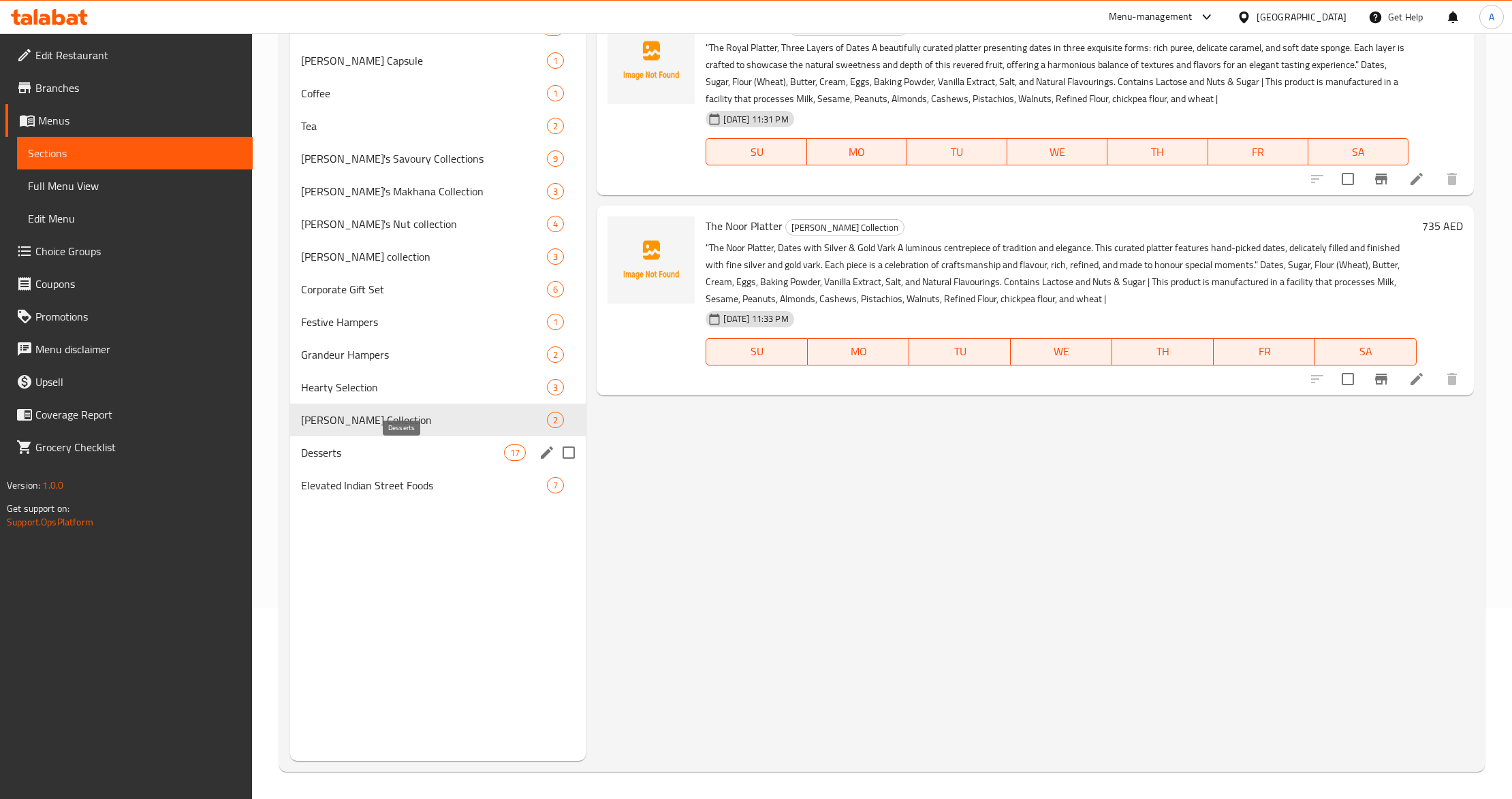
click at [411, 448] on span "Desserts" at bounding box center [402, 453] width 203 height 17
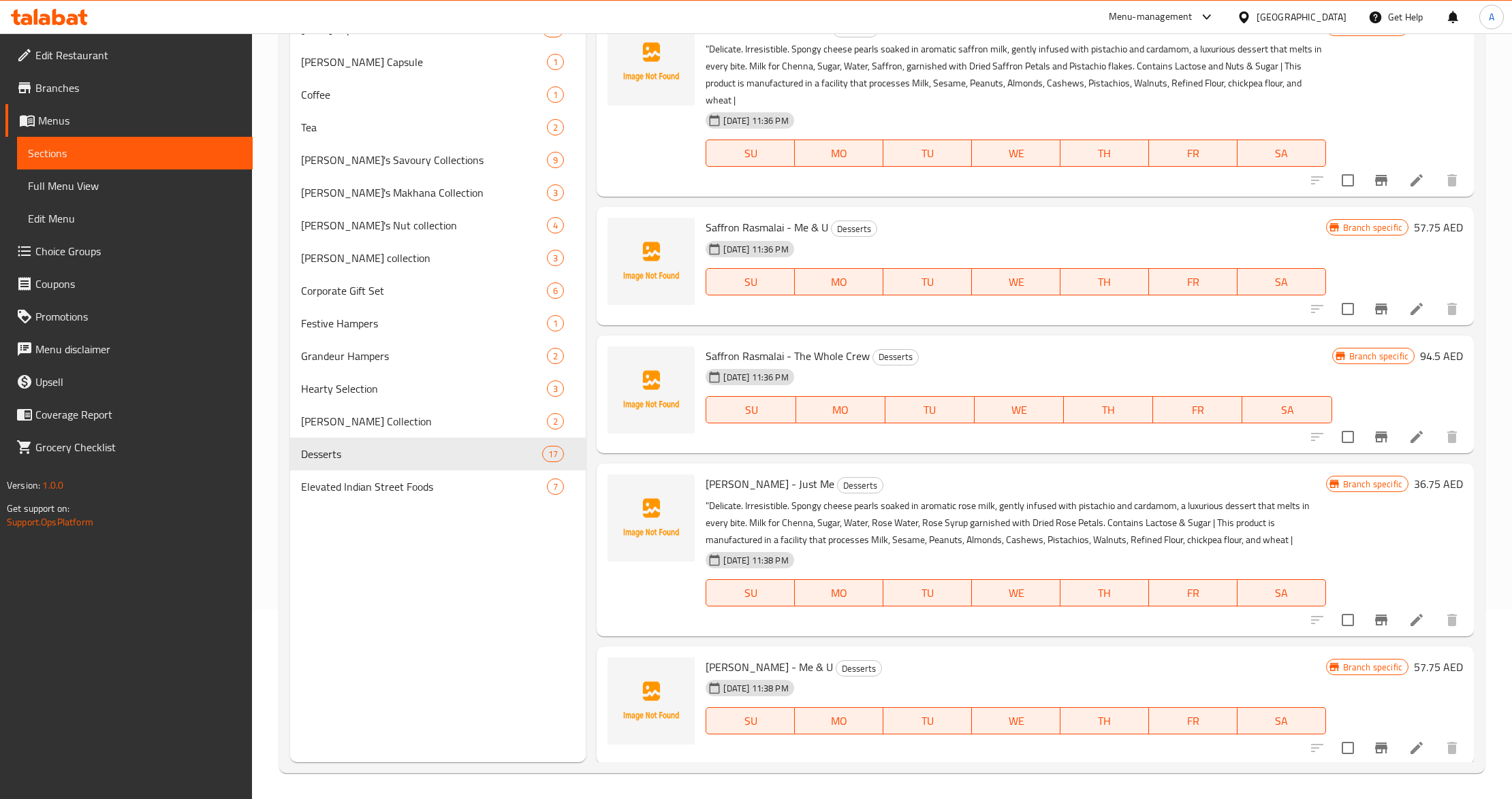
scroll to position [191, 0]
click at [448, 489] on span "Elevated Indian Street Foods" at bounding box center [405, 485] width 208 height 17
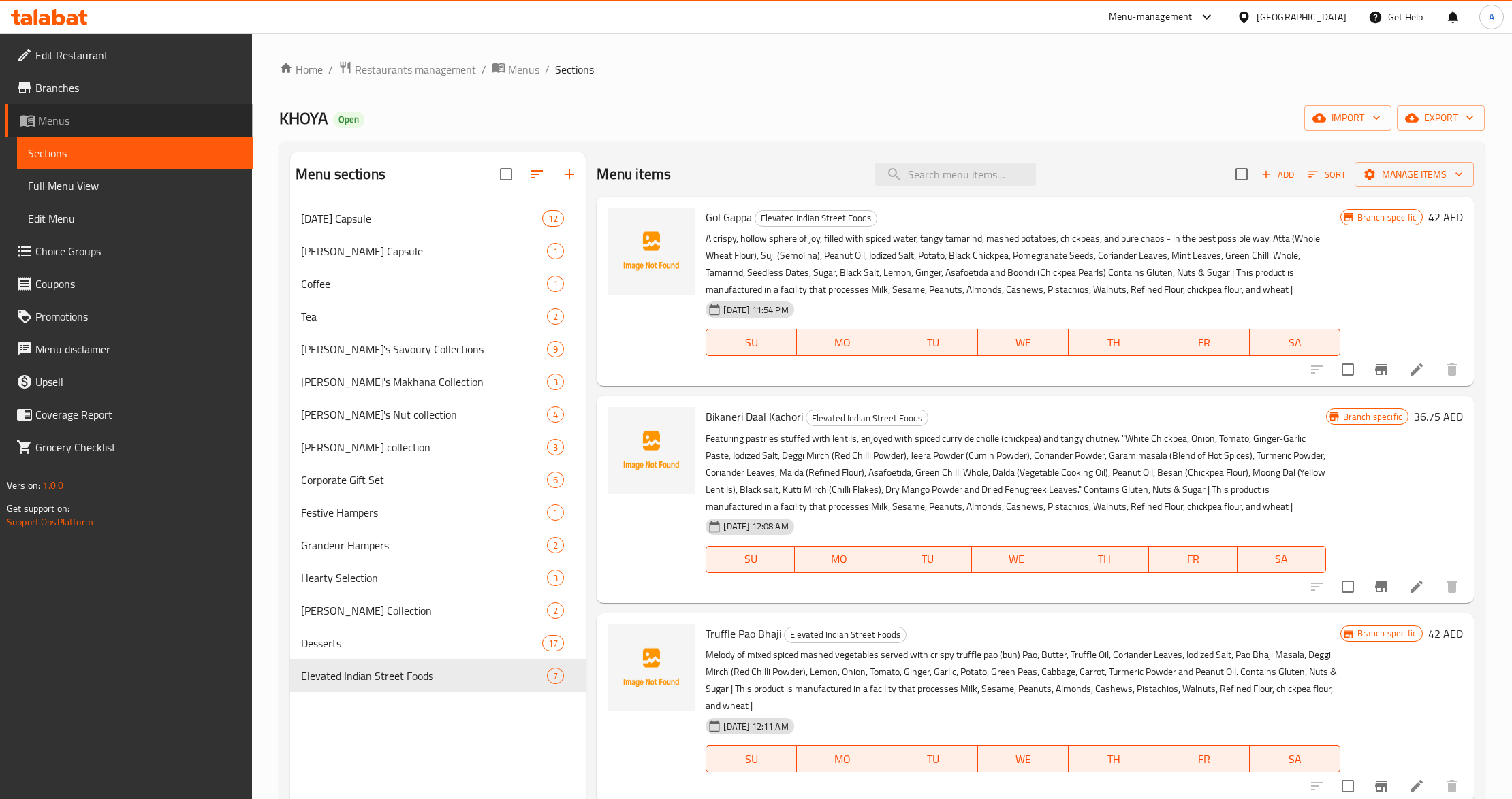
click at [85, 125] on span "Menus" at bounding box center [140, 121] width 204 height 17
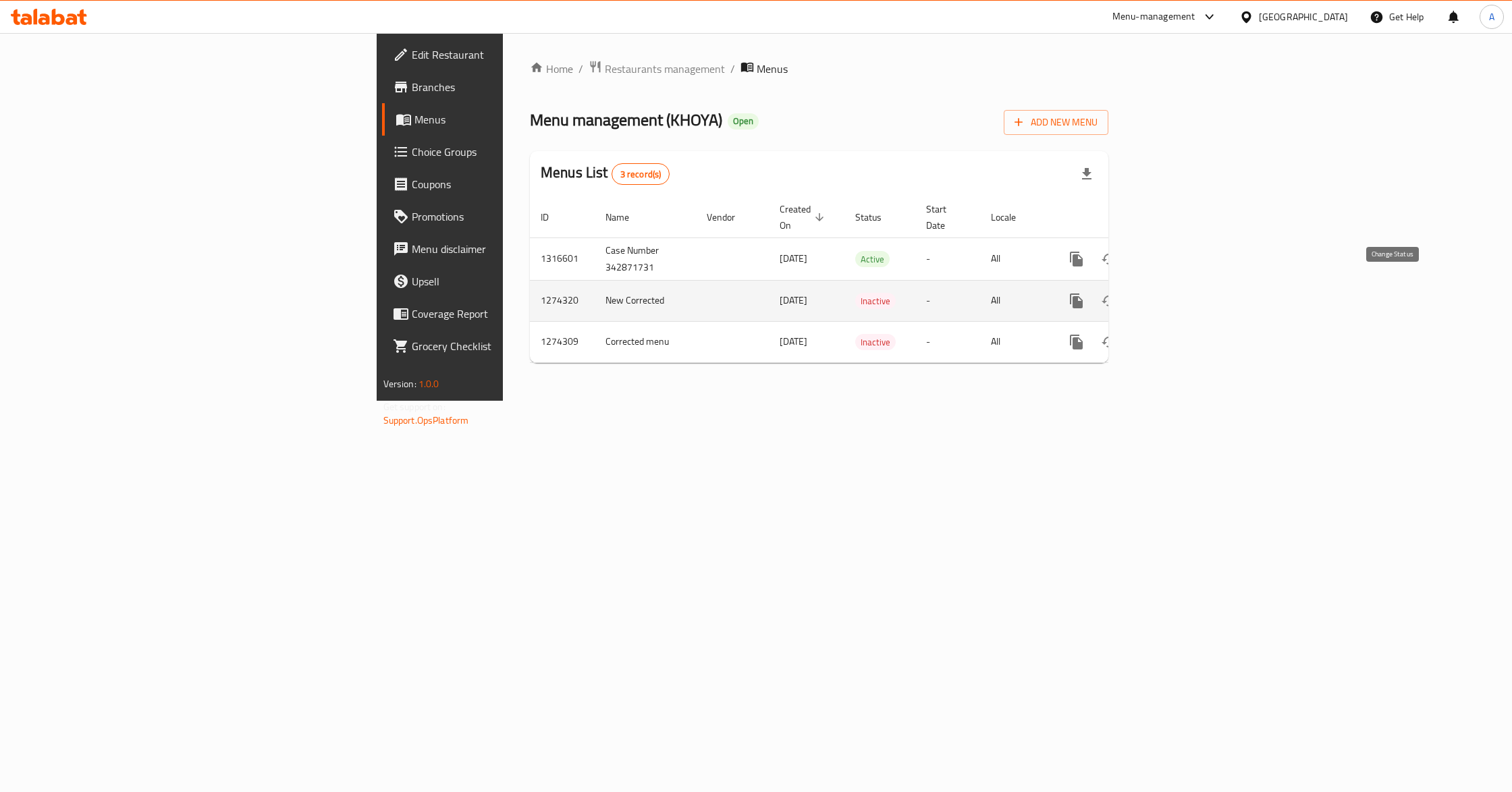
click at [1116, 295] on icon "enhanced table" at bounding box center [1108, 301] width 15 height 10
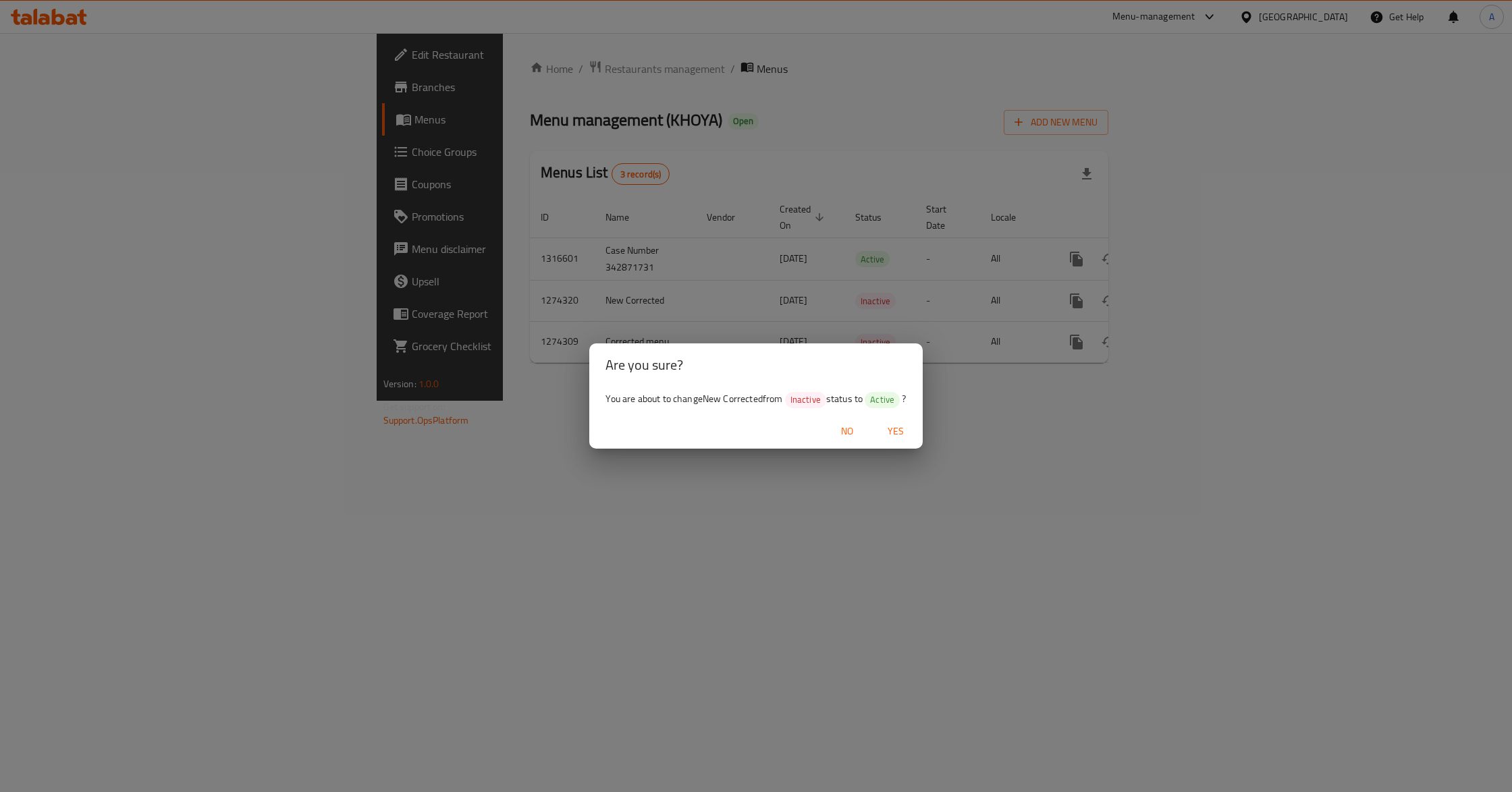
click at [905, 429] on span "Yes" at bounding box center [895, 431] width 32 height 16
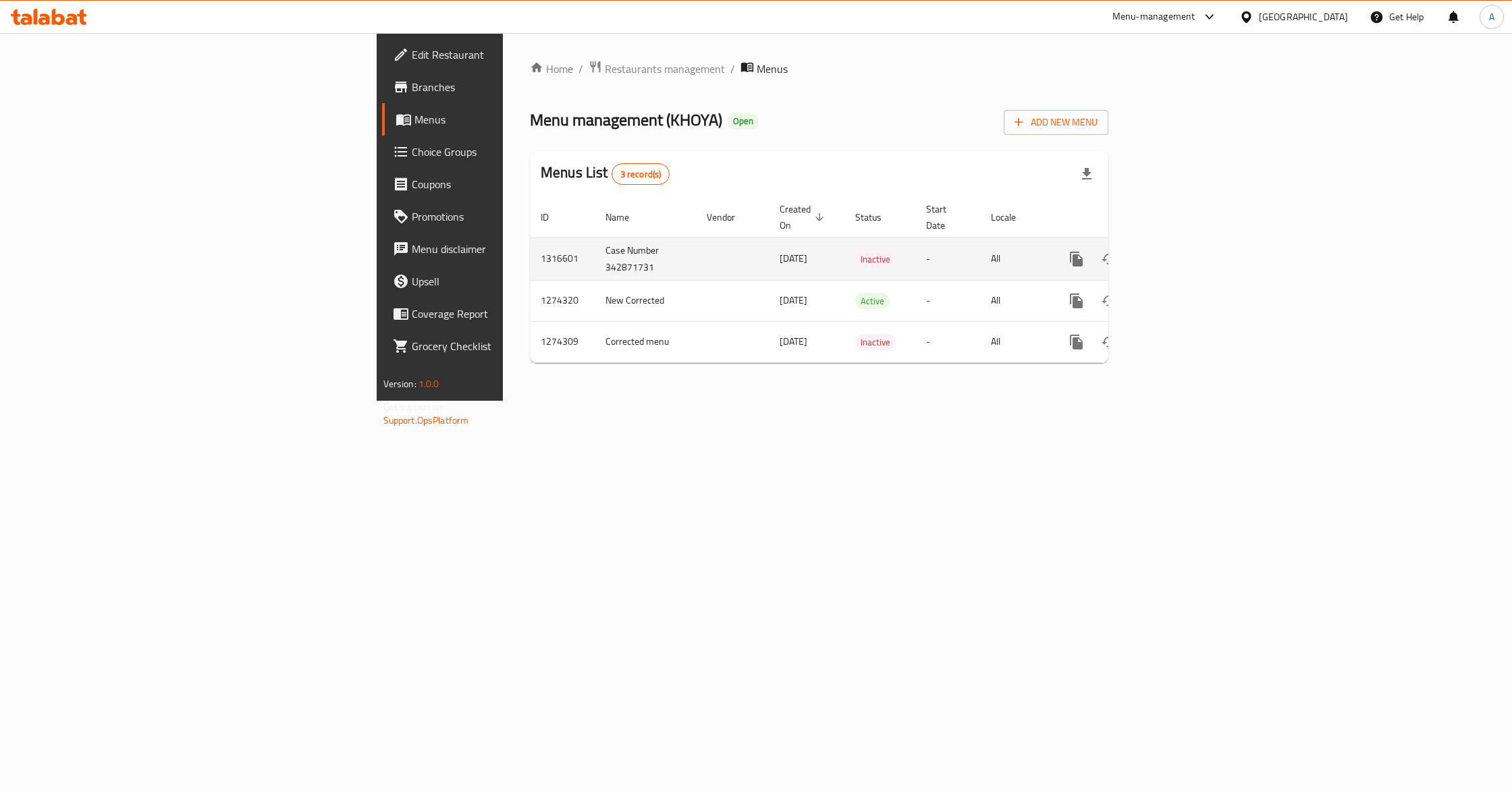
click at [594, 241] on td "Case Number 342871731" at bounding box center [645, 258] width 101 height 42
click at [505, 401] on div "Home / Restaurants management / Menus Menu management ( KHOYA ) Open Add New Me…" at bounding box center [819, 217] width 633 height 367
click at [529, 240] on td "1316601" at bounding box center [561, 258] width 65 height 42
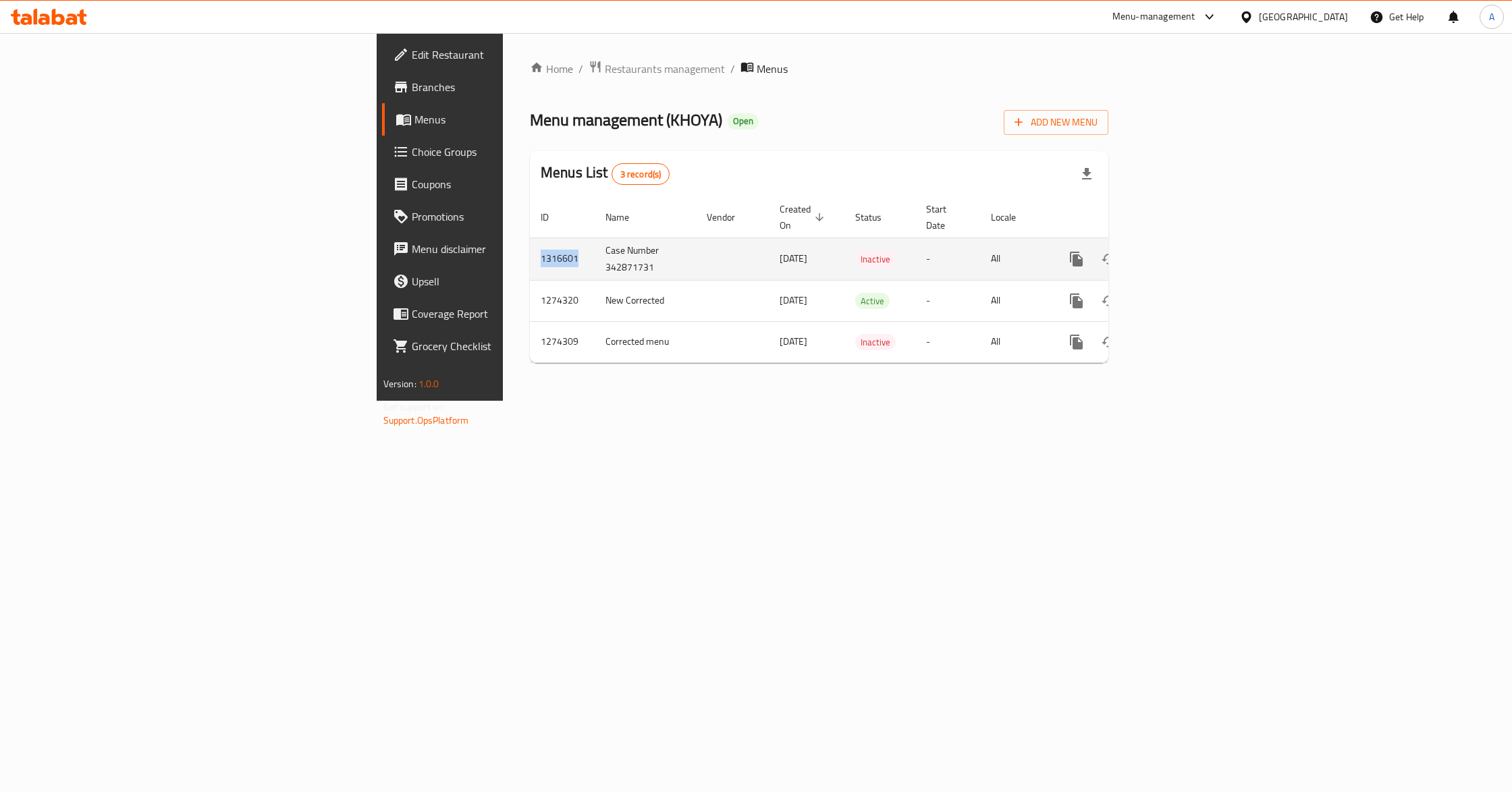
click at [529, 240] on td "1316601" at bounding box center [561, 258] width 65 height 42
copy td "1316601"
click at [594, 252] on td "Case Number 342871731" at bounding box center [645, 258] width 101 height 42
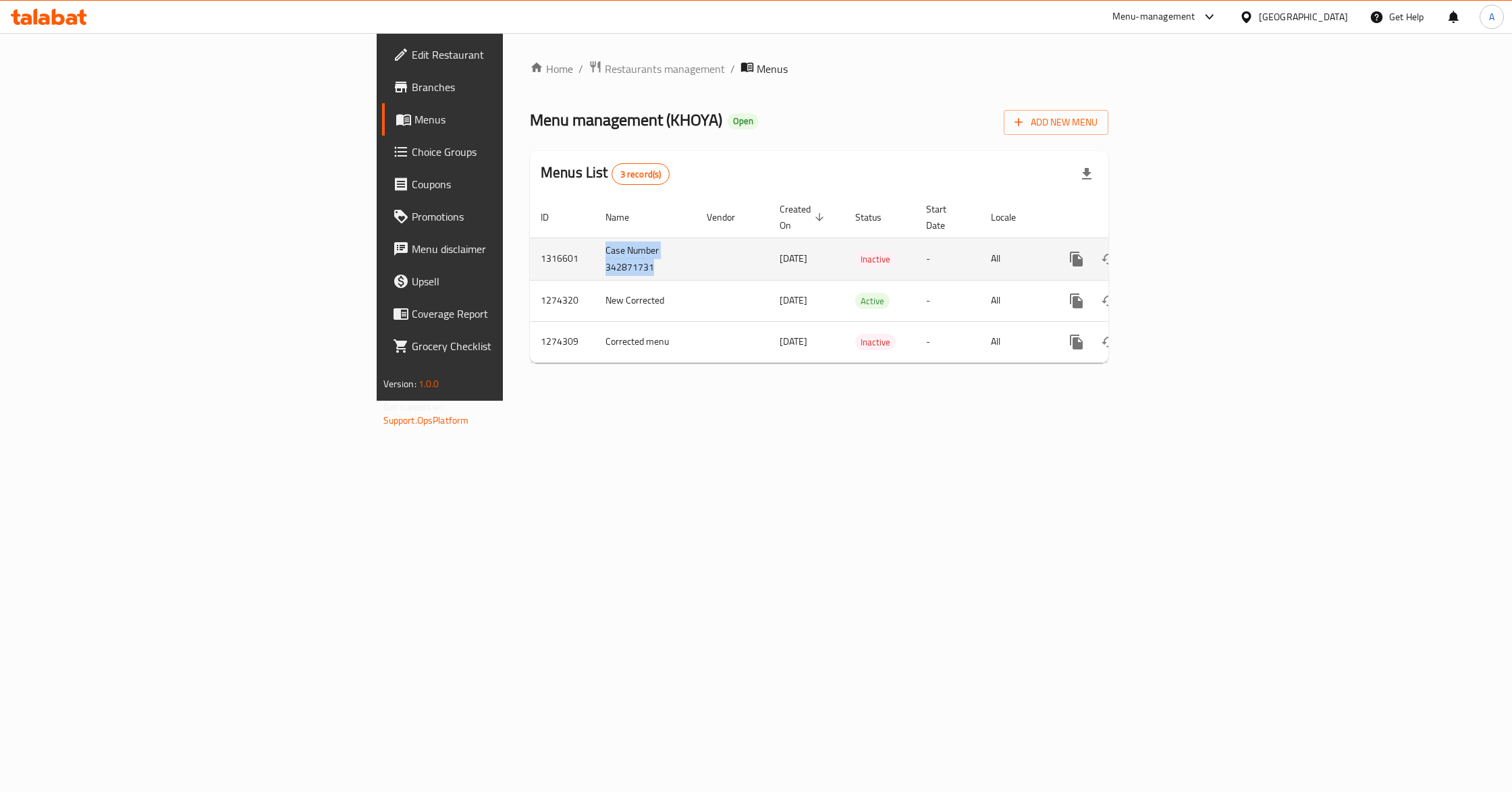
copy td "Case Number 342871731"
